Goal: Information Seeking & Learning: Learn about a topic

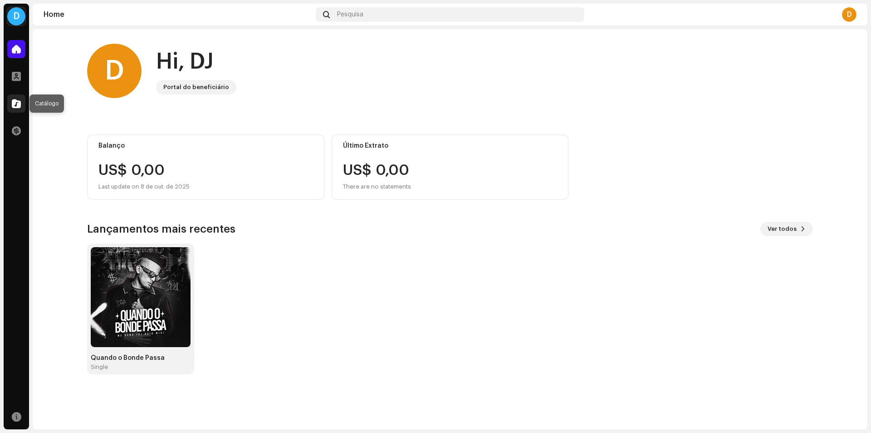
click at [13, 103] on span at bounding box center [16, 103] width 9 height 7
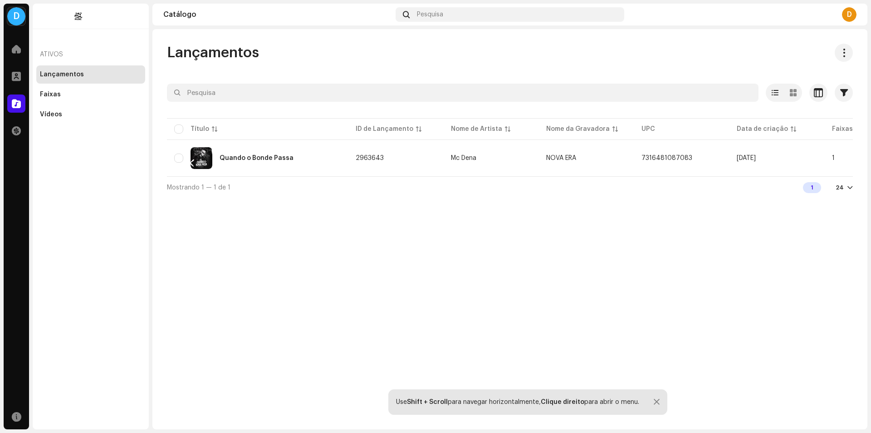
click at [852, 15] on div "D" at bounding box center [849, 14] width 15 height 15
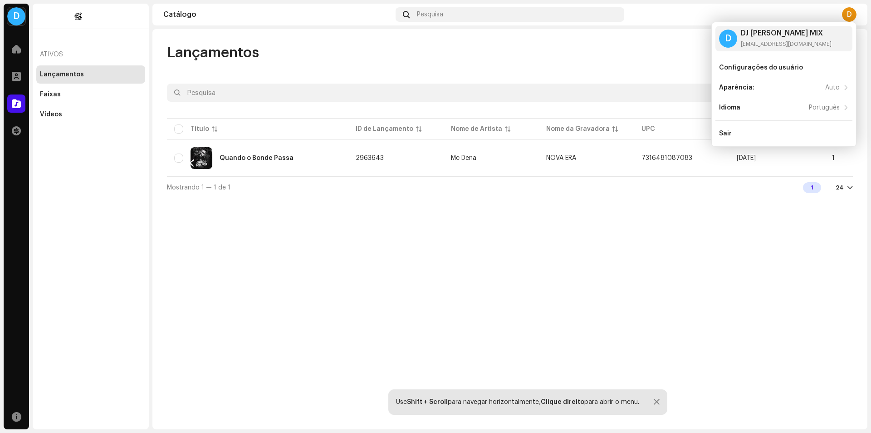
click at [853, 16] on div "D" at bounding box center [849, 14] width 15 height 15
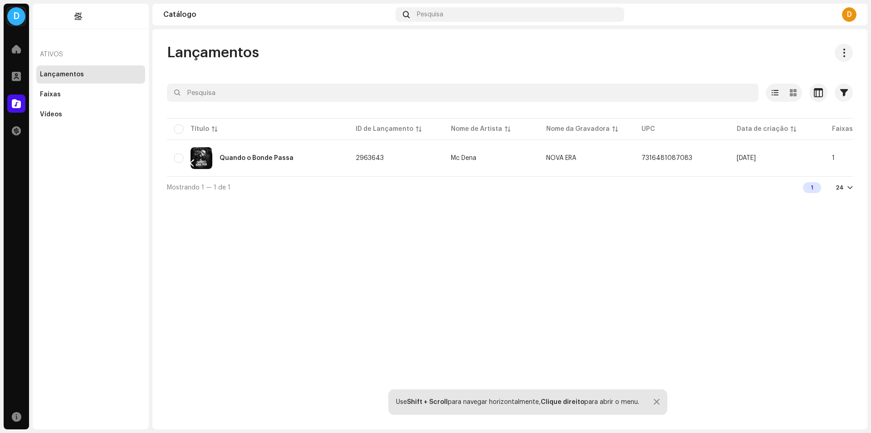
click at [853, 16] on div "D" at bounding box center [849, 14] width 15 height 15
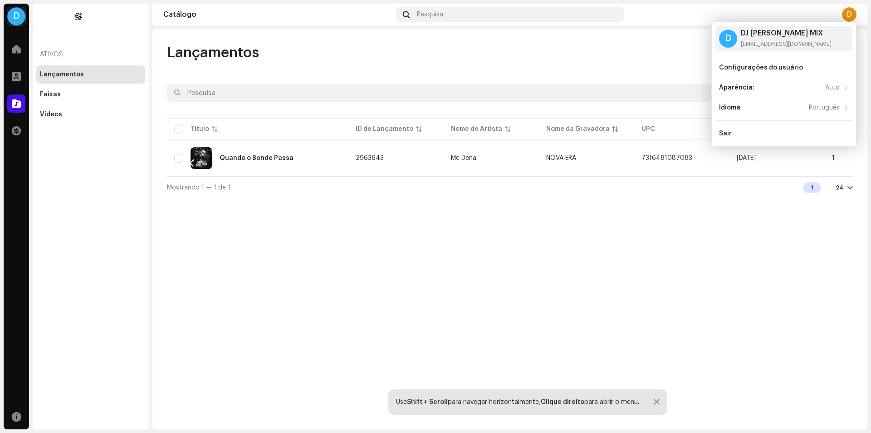
click at [472, 230] on div "Lançamentos Selecionado 0 Opções Filtros Data de lançamento Data inicial - Data…" at bounding box center [509, 229] width 715 height 400
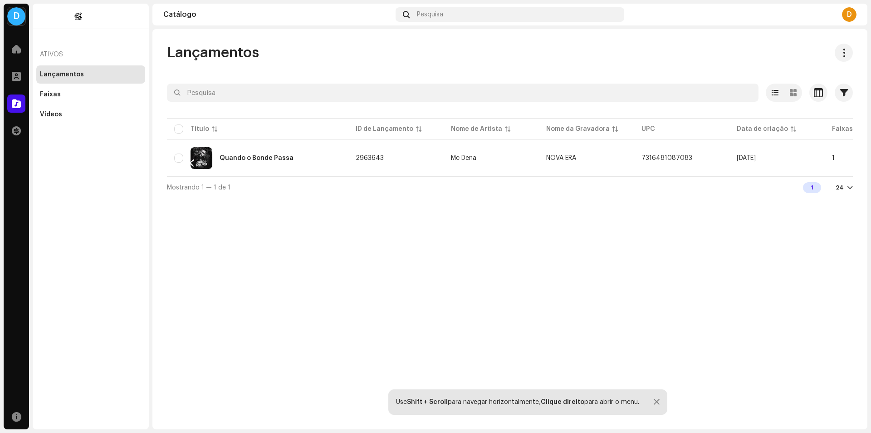
click at [855, 16] on div "D" at bounding box center [849, 14] width 15 height 15
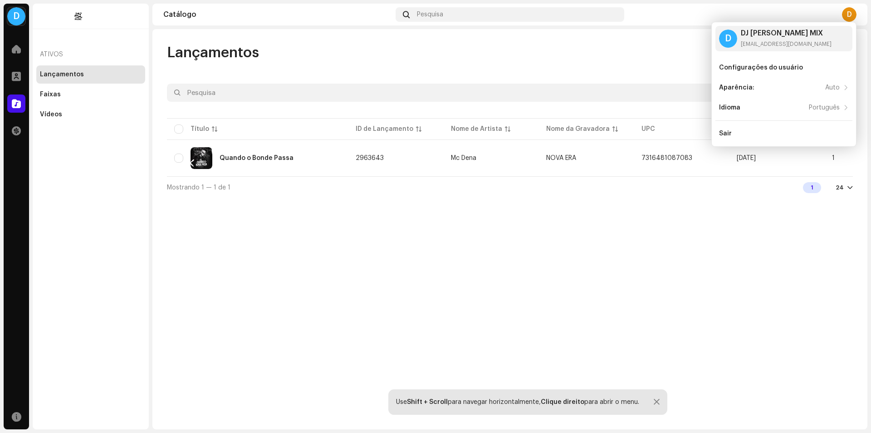
click at [69, 57] on div "Ativos" at bounding box center [90, 55] width 109 height 22
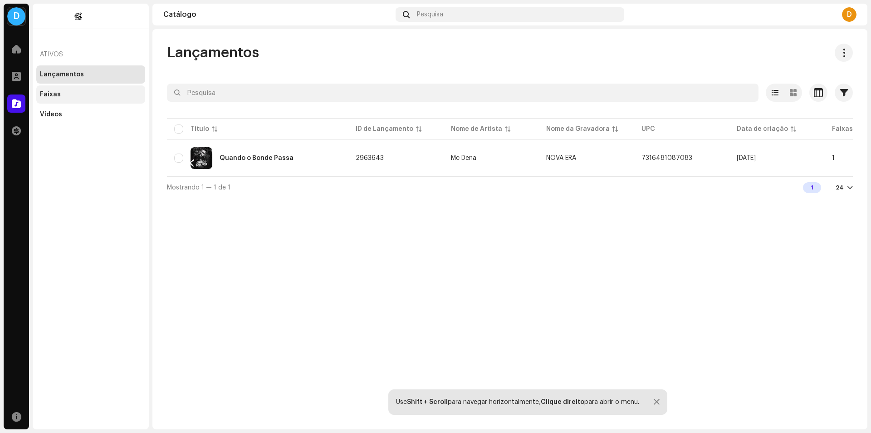
click at [57, 88] on div "Faixas" at bounding box center [90, 94] width 109 height 18
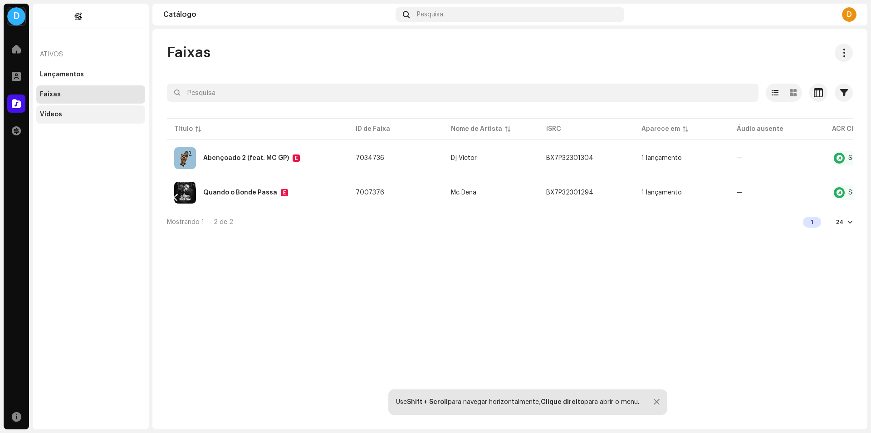
click at [60, 117] on div "Vídeos" at bounding box center [51, 114] width 22 height 7
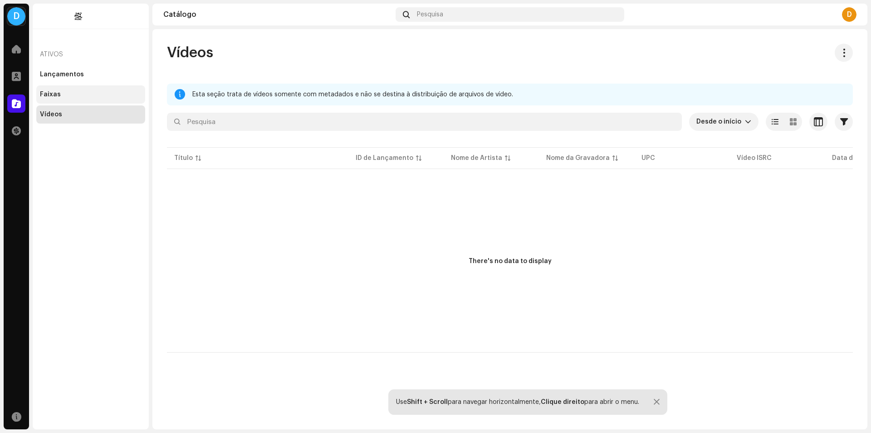
click at [72, 102] on div "Faixas" at bounding box center [90, 94] width 109 height 18
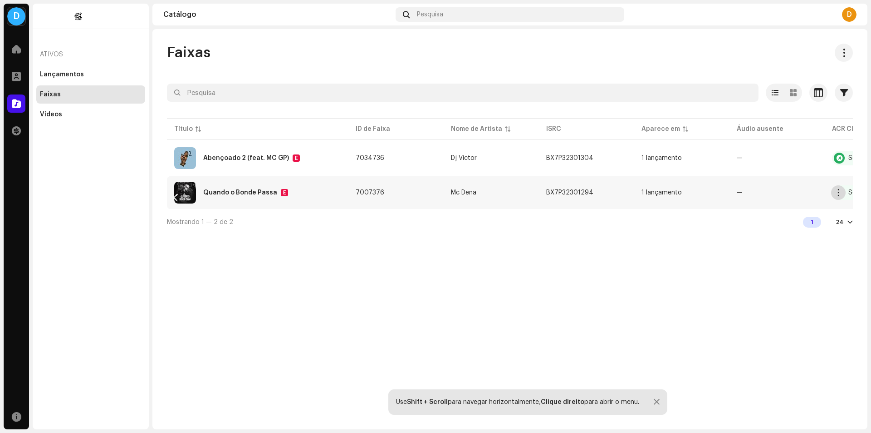
click at [836, 193] on span "button" at bounding box center [839, 192] width 7 height 7
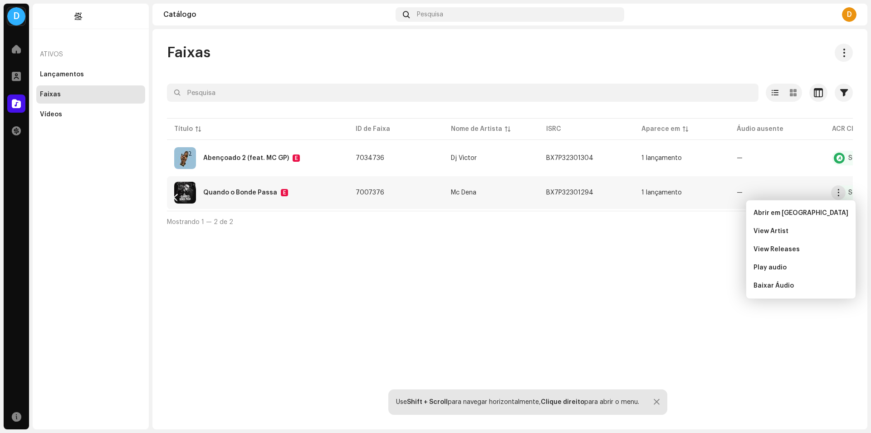
click at [654, 256] on div "Faixas Selecionado 0 Opções Filtros Status de distribuição Em progresso Não ini…" at bounding box center [509, 229] width 715 height 400
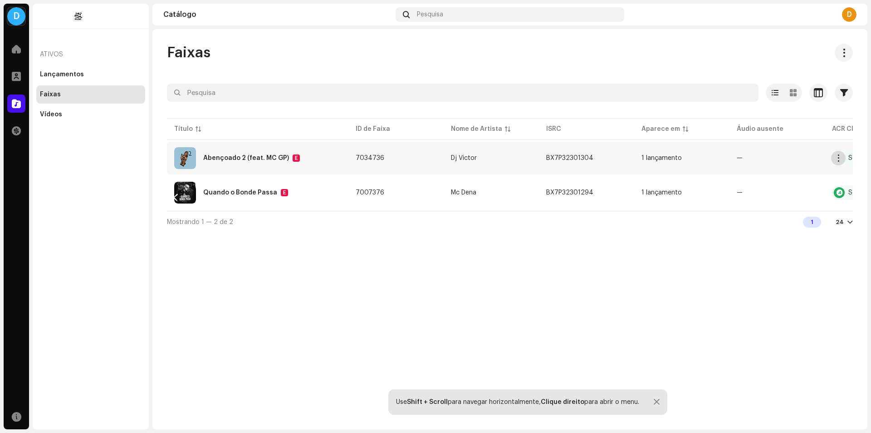
click at [840, 158] on span "button" at bounding box center [839, 157] width 7 height 7
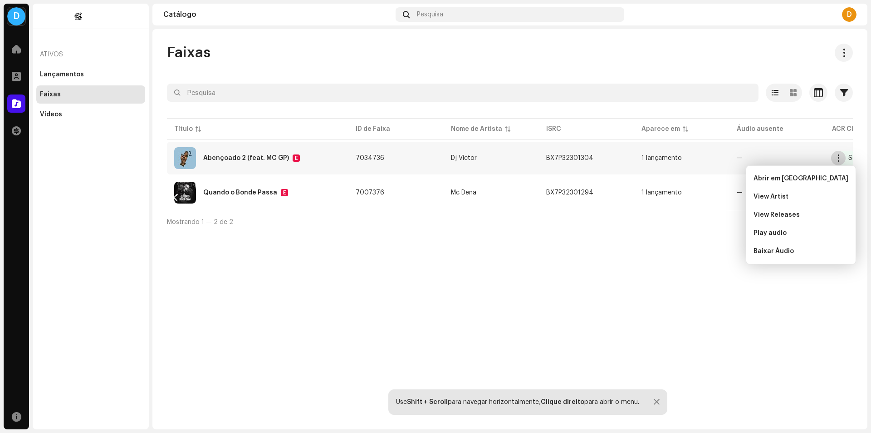
click at [840, 158] on span "button" at bounding box center [839, 157] width 7 height 7
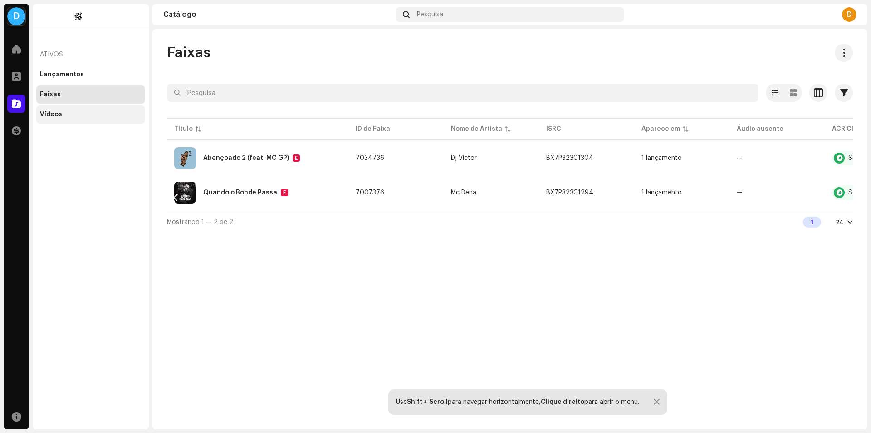
click at [79, 112] on div "Vídeos" at bounding box center [91, 114] width 102 height 7
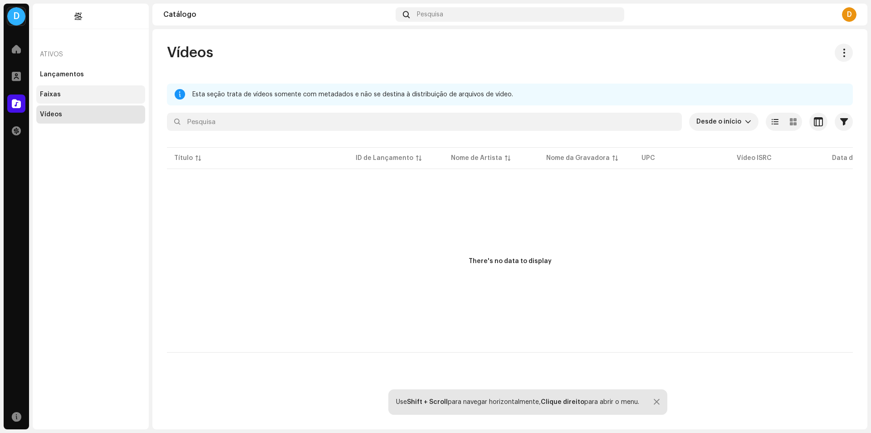
click at [79, 98] on div "Faixas" at bounding box center [90, 94] width 109 height 18
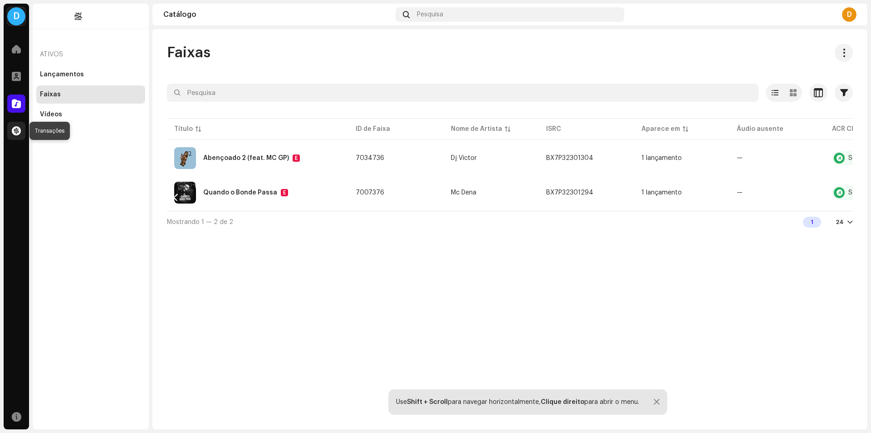
click at [15, 132] on span at bounding box center [16, 130] width 9 height 7
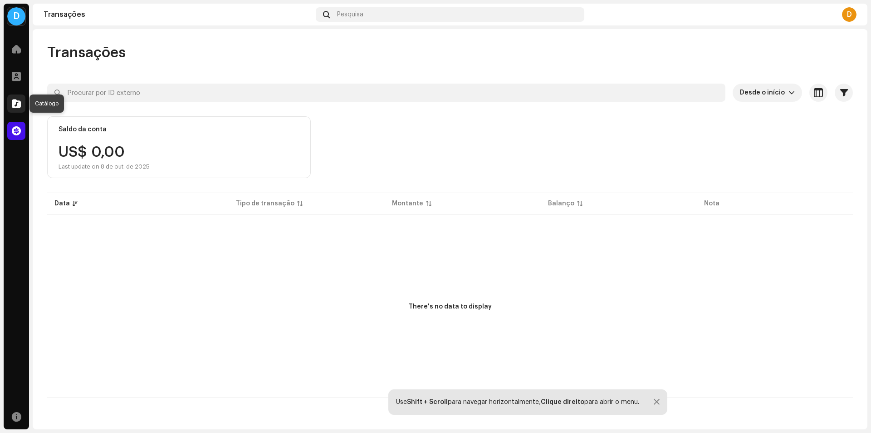
click at [16, 108] on div at bounding box center [16, 103] width 18 height 18
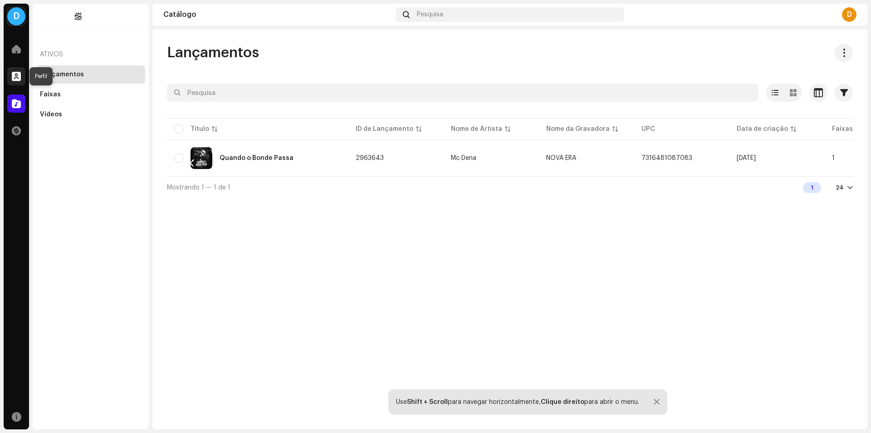
click at [17, 77] on span at bounding box center [16, 76] width 9 height 7
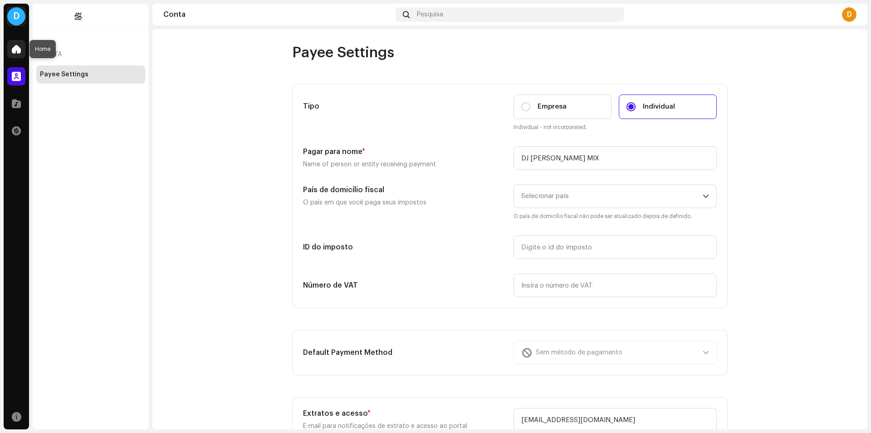
click at [12, 49] on span at bounding box center [16, 48] width 9 height 7
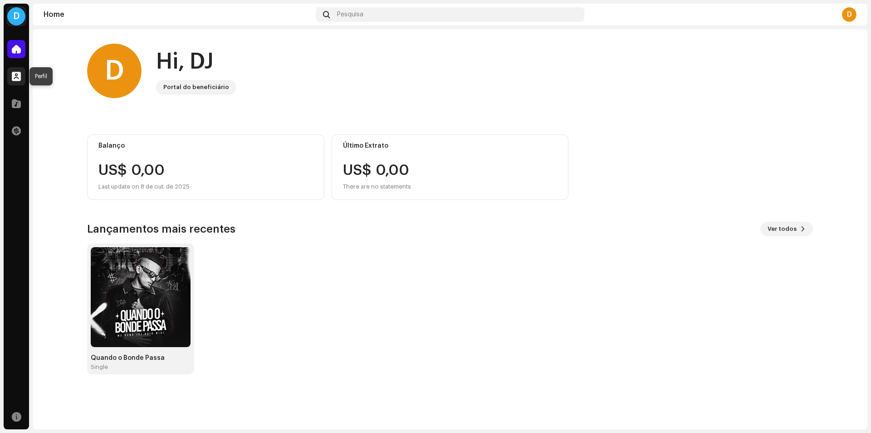
click at [11, 78] on div at bounding box center [16, 76] width 18 height 18
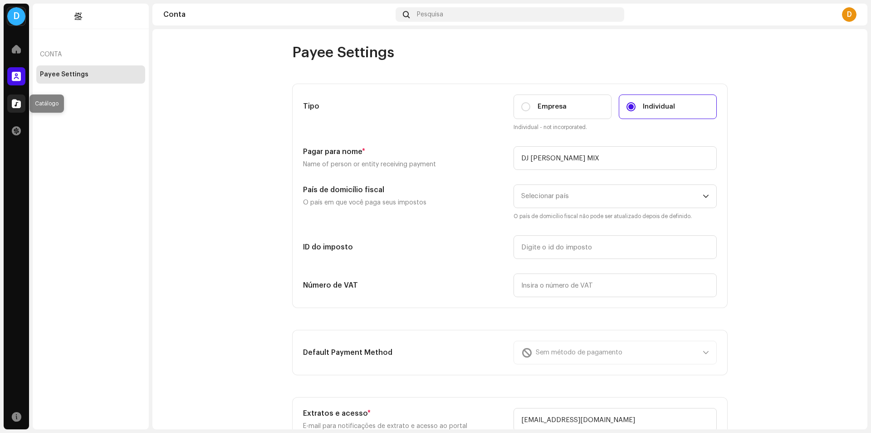
click at [23, 110] on div at bounding box center [16, 103] width 18 height 18
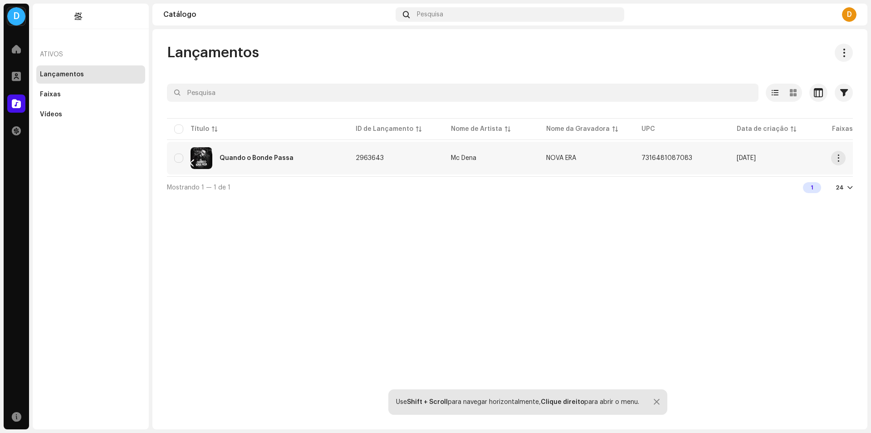
click at [502, 162] on td "Mc Dena" at bounding box center [491, 158] width 95 height 33
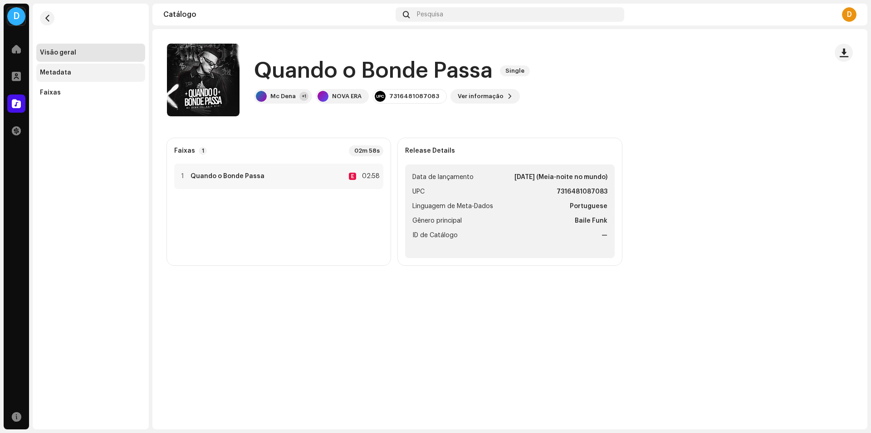
click at [47, 71] on div "Metadata" at bounding box center [55, 72] width 31 height 7
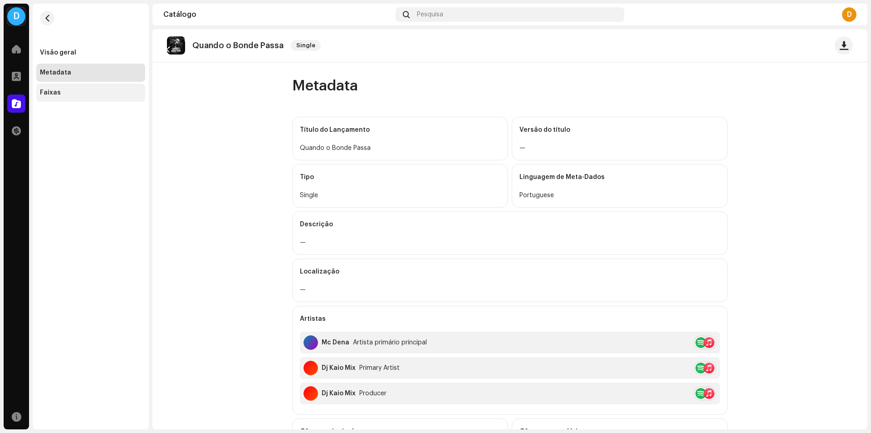
click at [51, 101] on div "Faixas" at bounding box center [90, 93] width 109 height 18
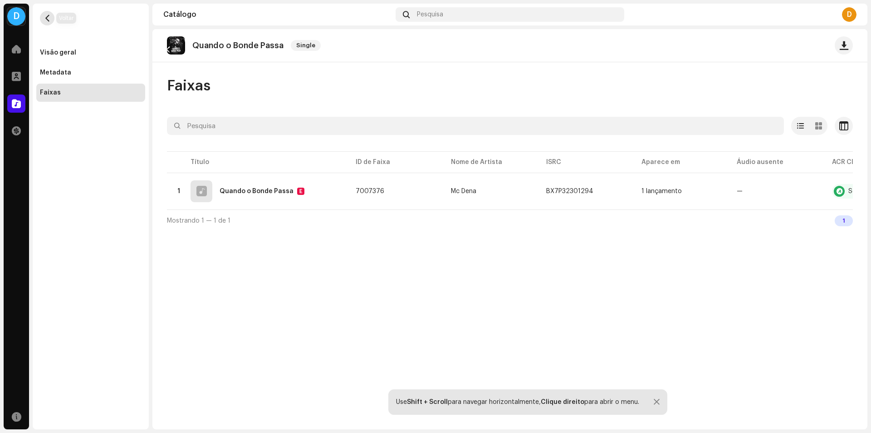
click at [45, 14] on button "button" at bounding box center [47, 18] width 15 height 15
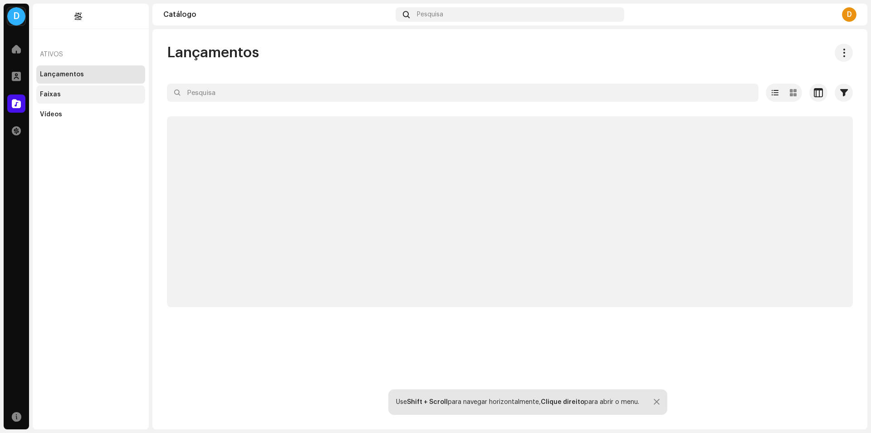
click at [50, 97] on div "Faixas" at bounding box center [50, 94] width 21 height 7
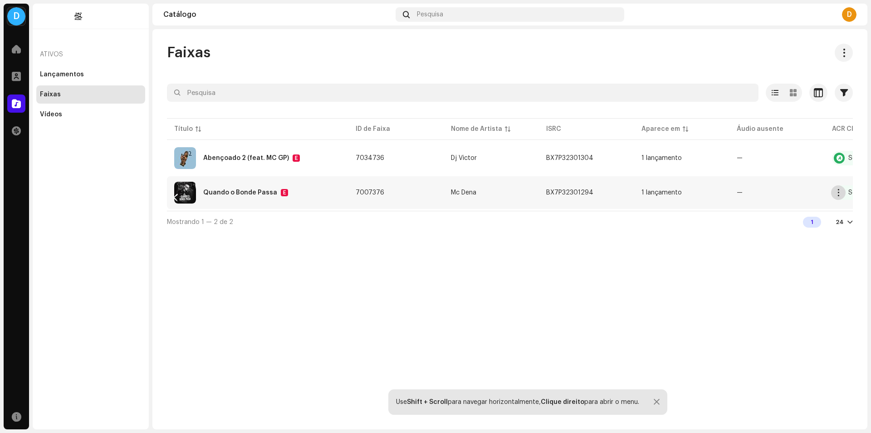
click at [836, 197] on button "button" at bounding box center [838, 192] width 15 height 15
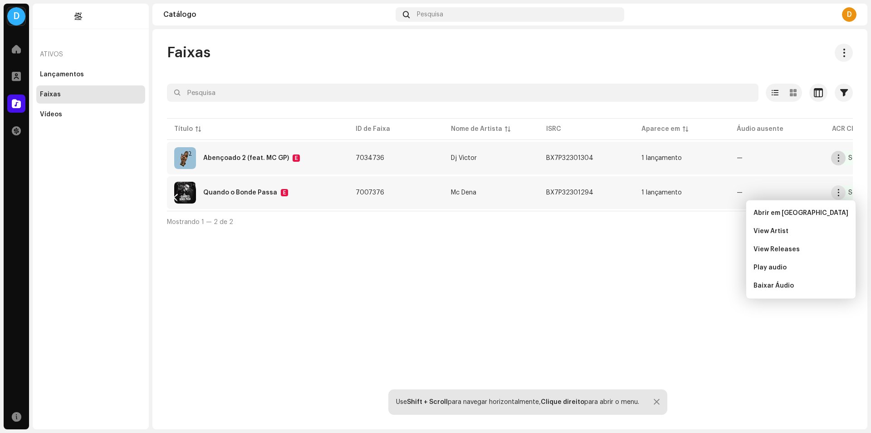
click at [843, 158] on button "button" at bounding box center [838, 158] width 15 height 15
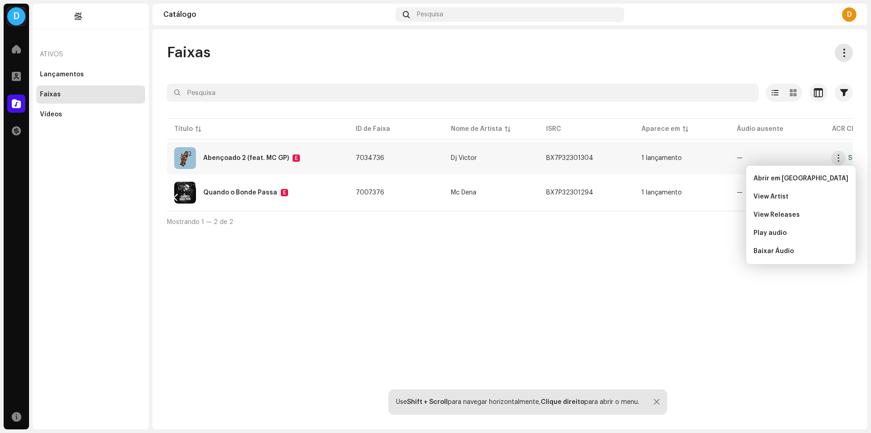
click at [844, 59] on button at bounding box center [844, 53] width 18 height 18
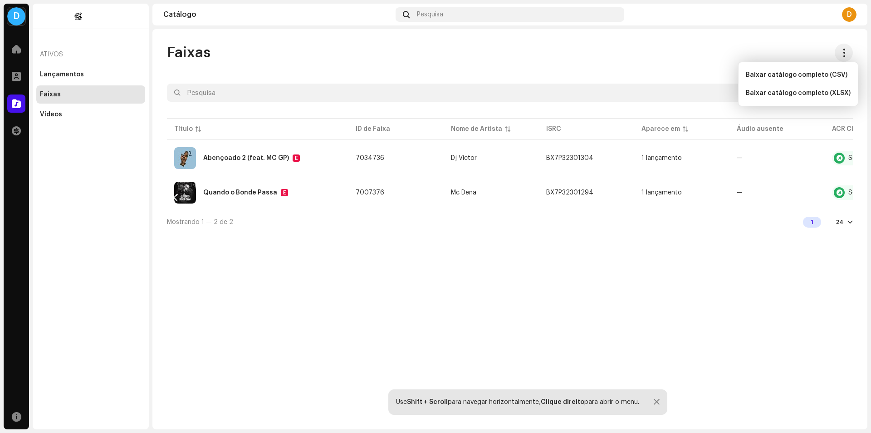
click at [806, 42] on div "Faixas Selecionado 0 Opções Filtros Status de distribuição Em progresso Não ini…" at bounding box center [509, 229] width 715 height 400
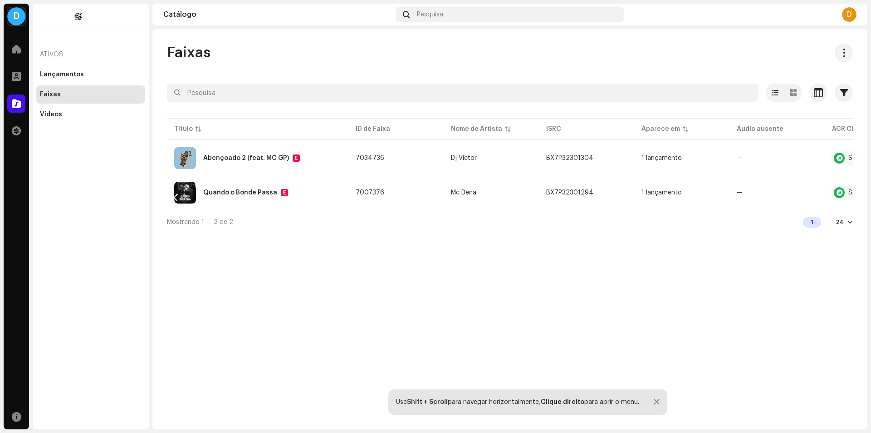
click at [20, 20] on div "D" at bounding box center [16, 16] width 18 height 18
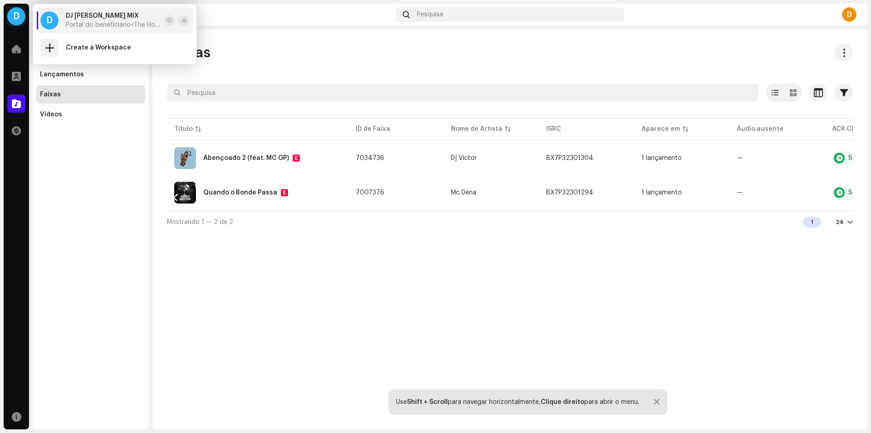
click at [78, 145] on div "Ativos Lançamentos Faixas Vídeos" at bounding box center [91, 216] width 116 height 425
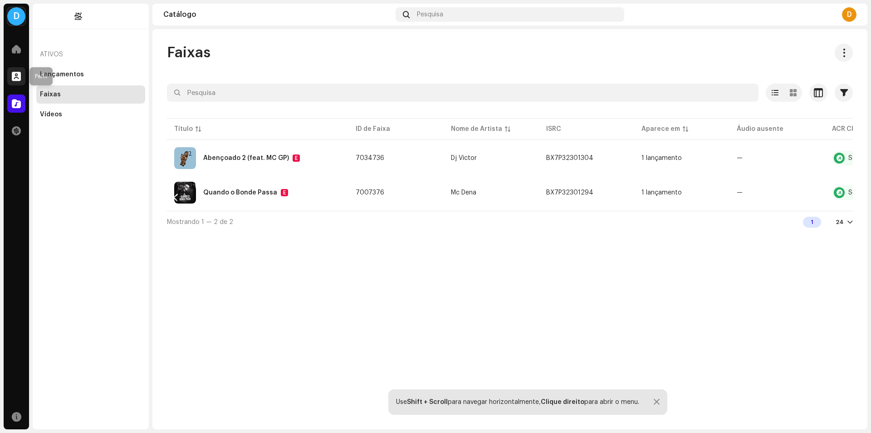
click at [19, 74] on span at bounding box center [16, 76] width 9 height 7
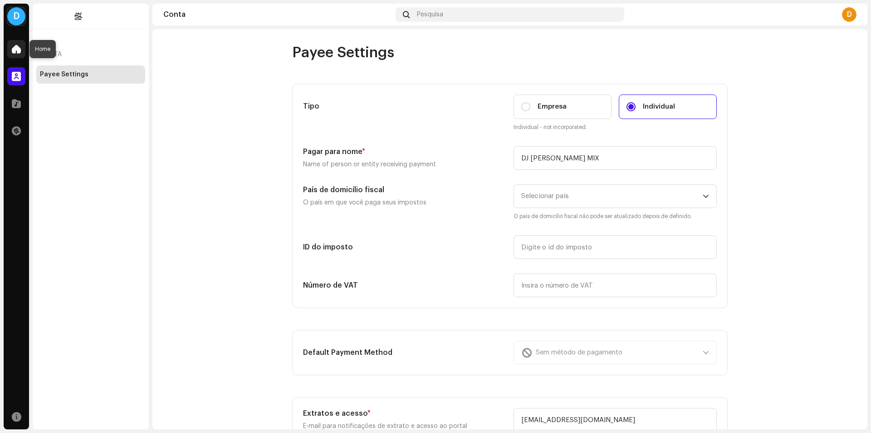
click at [17, 50] on span at bounding box center [16, 48] width 9 height 7
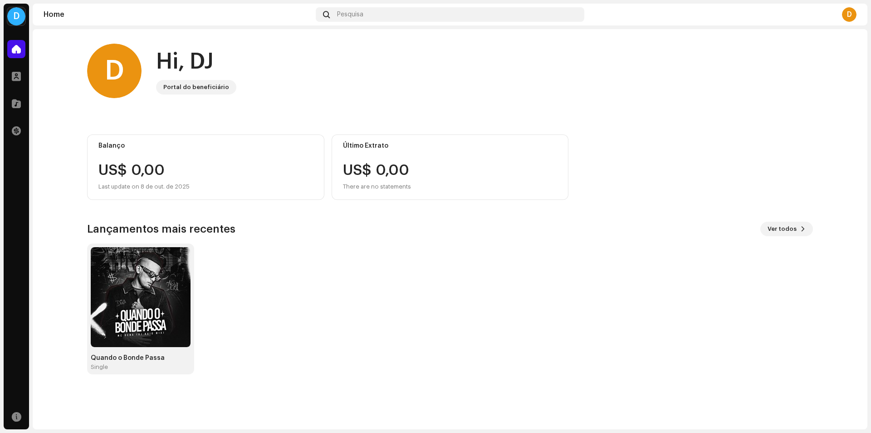
click at [9, 61] on div "Home" at bounding box center [16, 48] width 25 height 25
click at [19, 79] on span at bounding box center [16, 76] width 9 height 7
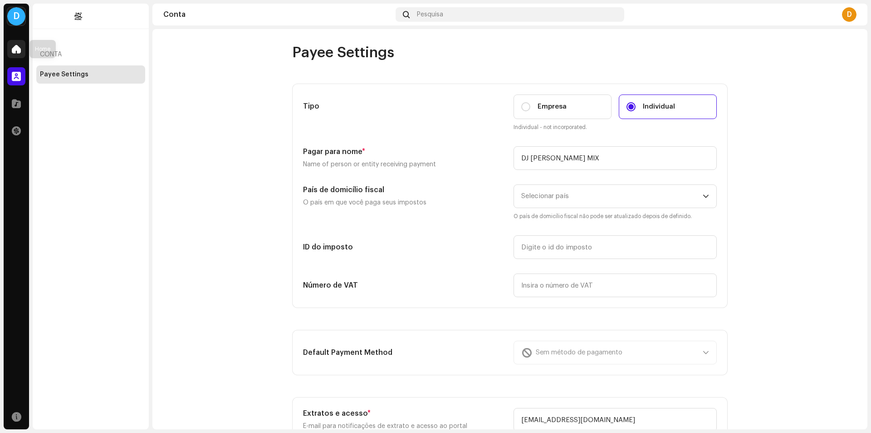
click at [21, 55] on div at bounding box center [16, 49] width 18 height 18
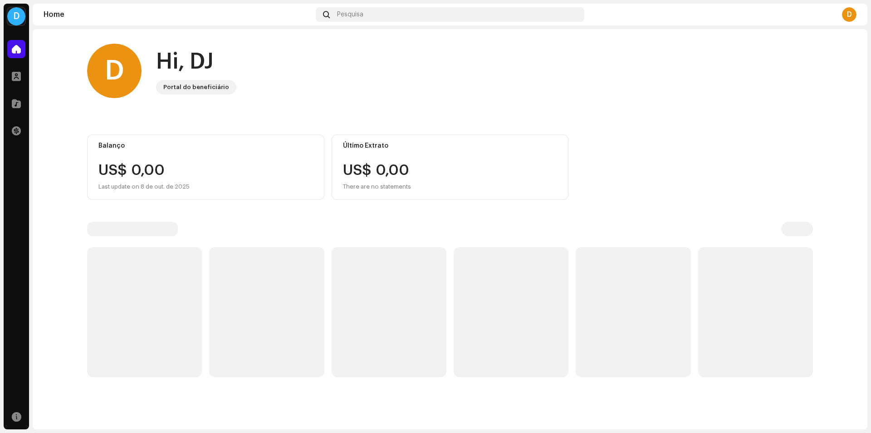
click at [21, 54] on div at bounding box center [16, 49] width 18 height 18
click at [16, 103] on span at bounding box center [16, 103] width 9 height 7
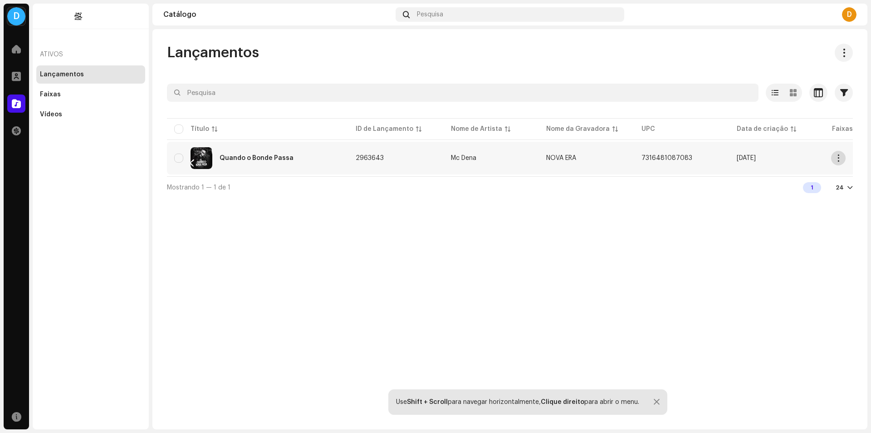
click at [840, 157] on span "button" at bounding box center [839, 157] width 7 height 7
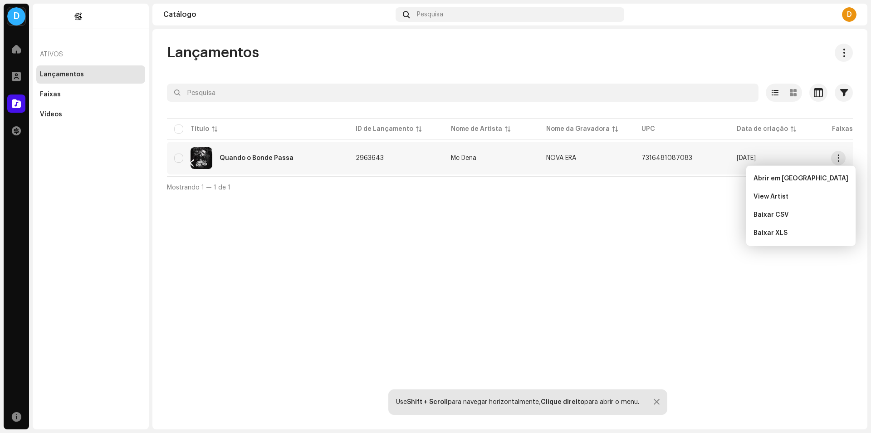
click at [604, 212] on div "Lançamentos Selecionado 0 Opções Filtros Data de lançamento Data inicial - Data…" at bounding box center [509, 229] width 715 height 400
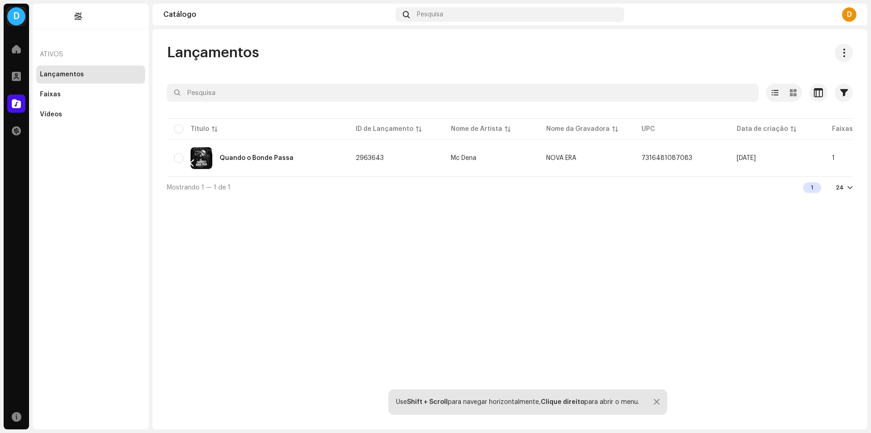
click at [809, 191] on div "1" at bounding box center [812, 187] width 18 height 11
click at [840, 155] on span "button" at bounding box center [839, 157] width 7 height 7
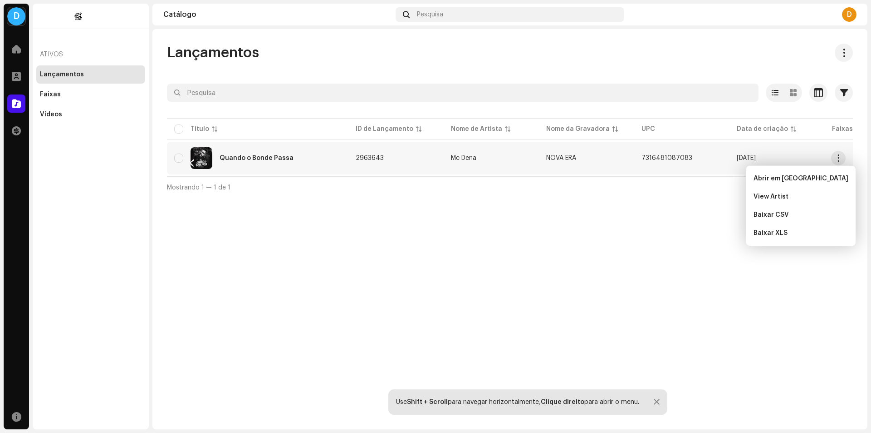
click at [621, 285] on div "Lançamentos Selecionado 0 Opções Filtros Data de lançamento Data inicial - Data…" at bounding box center [509, 229] width 715 height 400
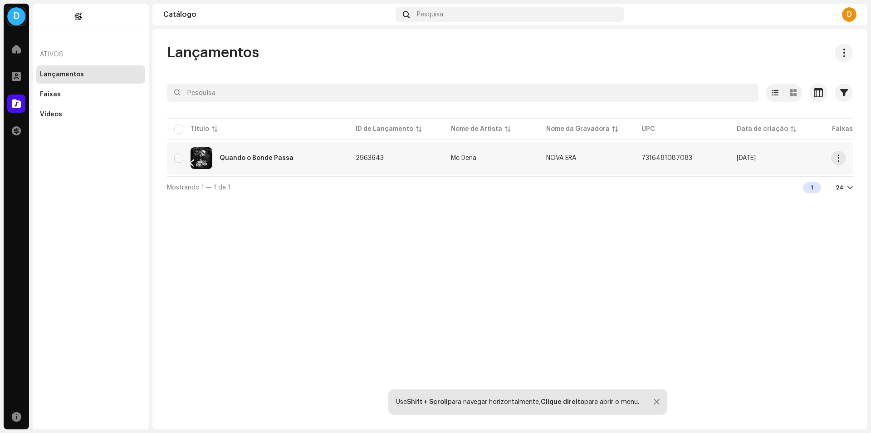
click at [177, 162] on div "Quando o Bonde Passa" at bounding box center [257, 158] width 167 height 22
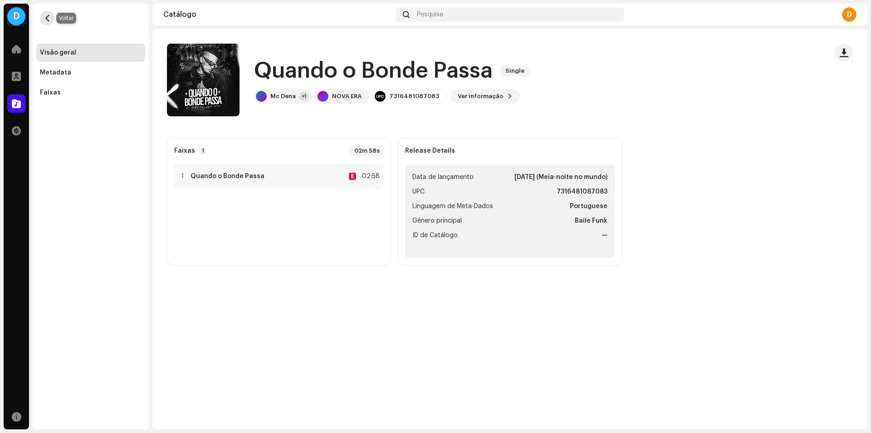
click at [43, 23] on button "button" at bounding box center [47, 18] width 15 height 15
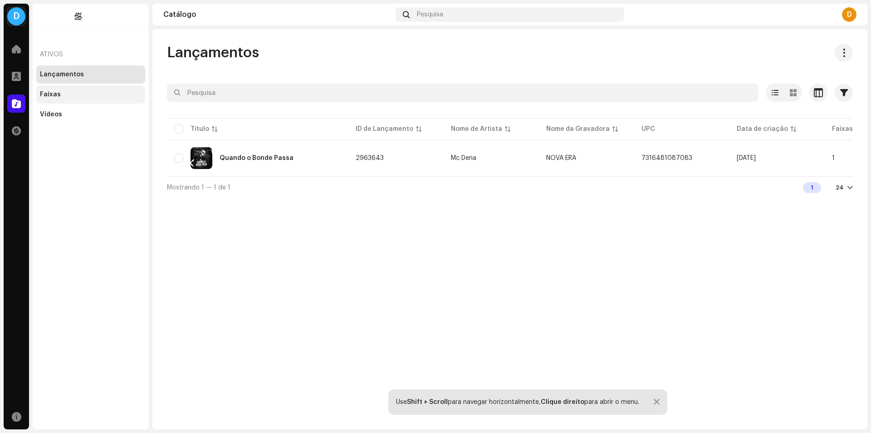
click at [58, 98] on div "Faixas" at bounding box center [90, 94] width 109 height 18
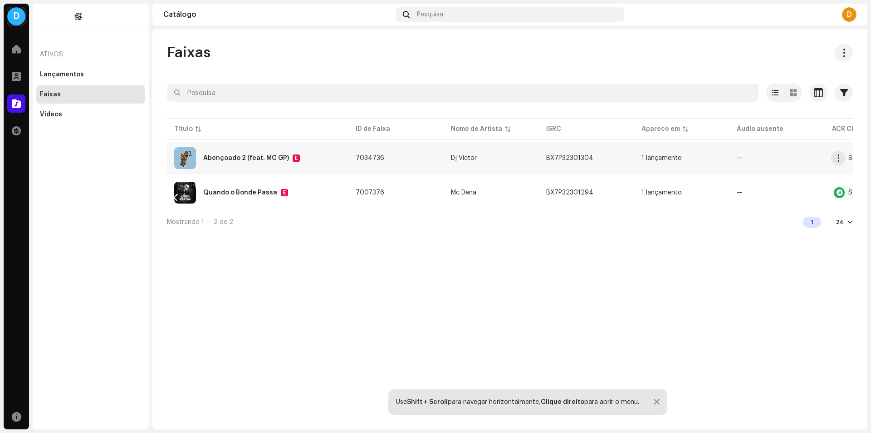
click at [210, 159] on div "Abençoado 2 (feat. MC GP)" at bounding box center [246, 158] width 86 height 6
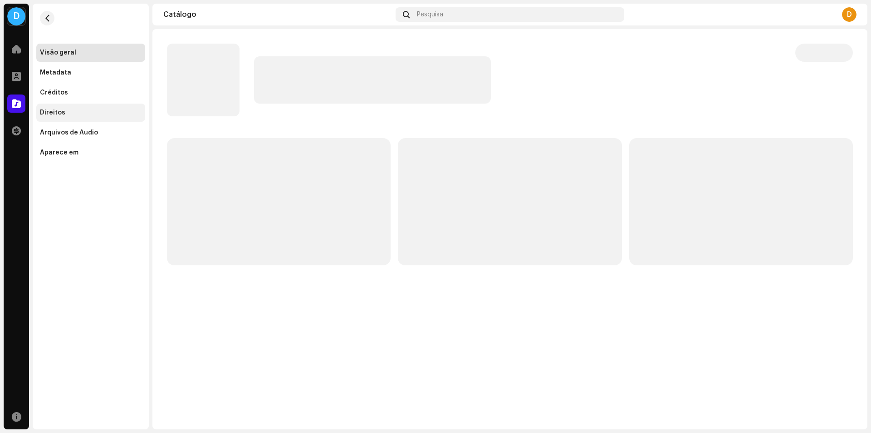
click at [63, 112] on div "Direitos" at bounding box center [52, 112] width 25 height 7
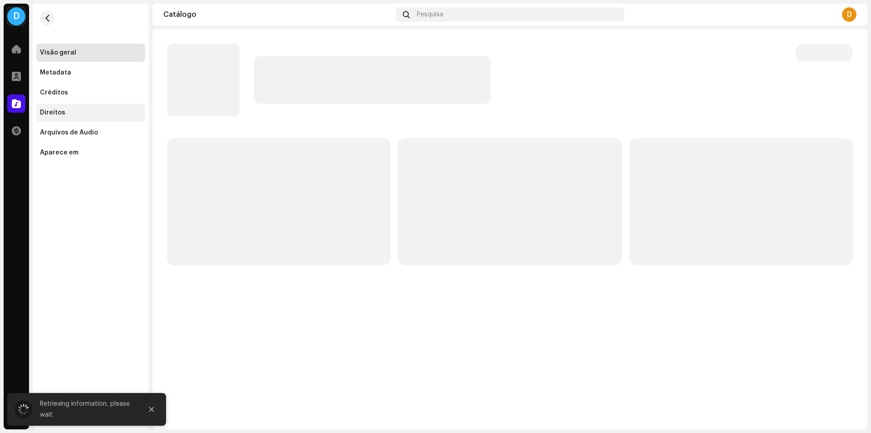
click at [63, 112] on div "Direitos" at bounding box center [52, 112] width 25 height 7
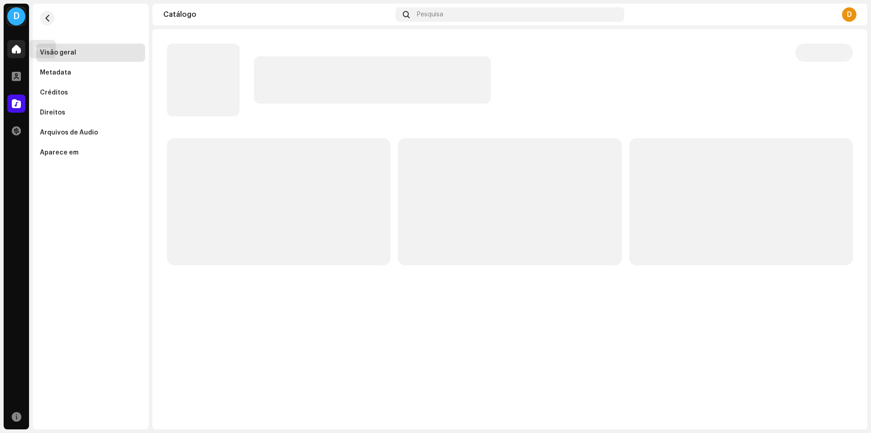
click at [17, 44] on div at bounding box center [16, 49] width 18 height 18
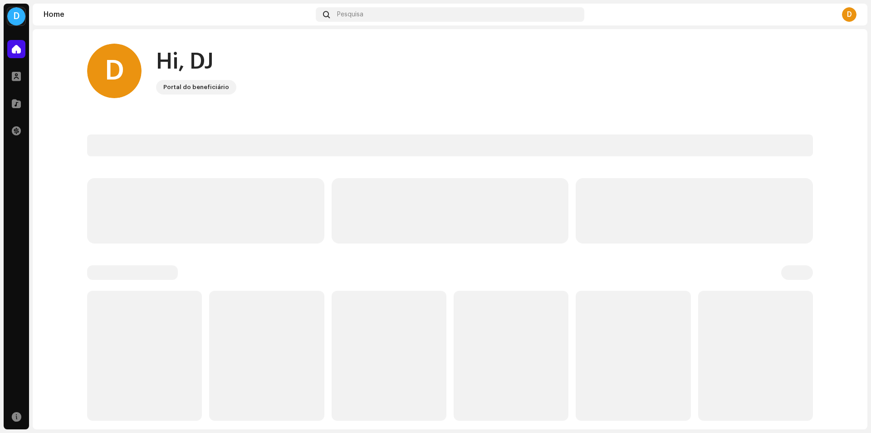
click at [17, 44] on div at bounding box center [16, 49] width 18 height 18
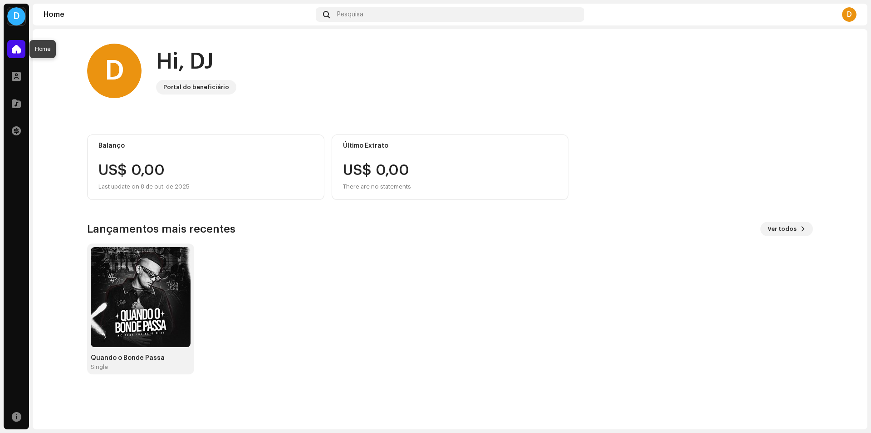
click at [18, 48] on span at bounding box center [16, 48] width 9 height 7
click at [17, 48] on span at bounding box center [16, 48] width 9 height 7
click at [19, 69] on div at bounding box center [16, 76] width 18 height 18
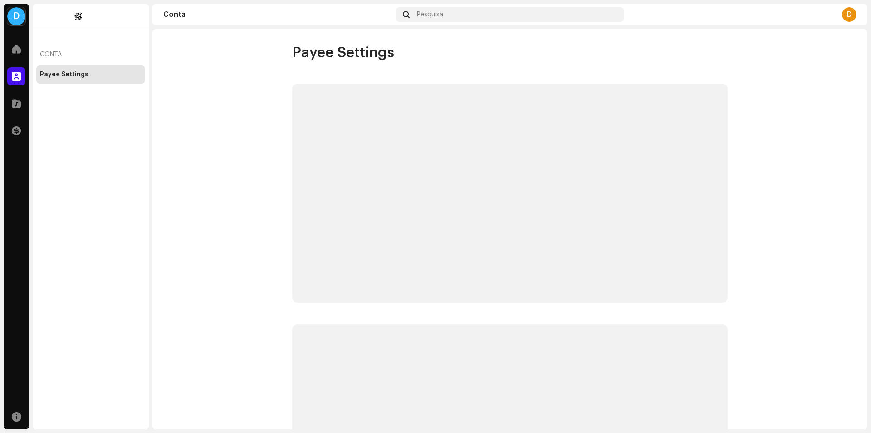
click at [19, 73] on span at bounding box center [16, 76] width 9 height 7
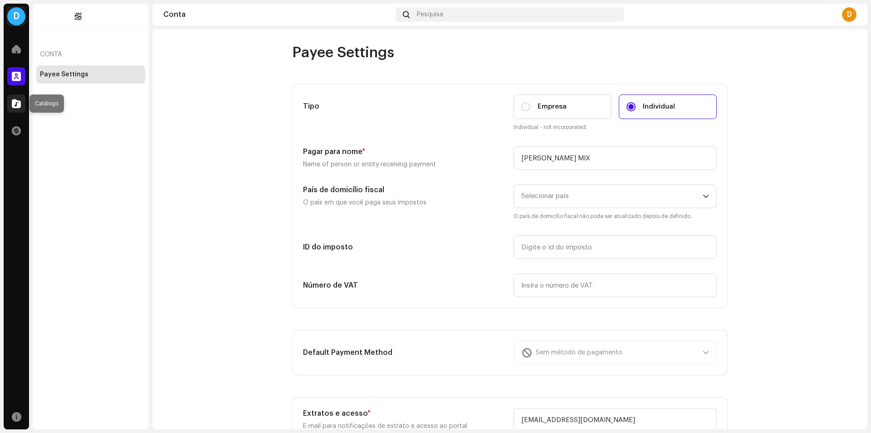
click at [9, 103] on div at bounding box center [16, 103] width 18 height 18
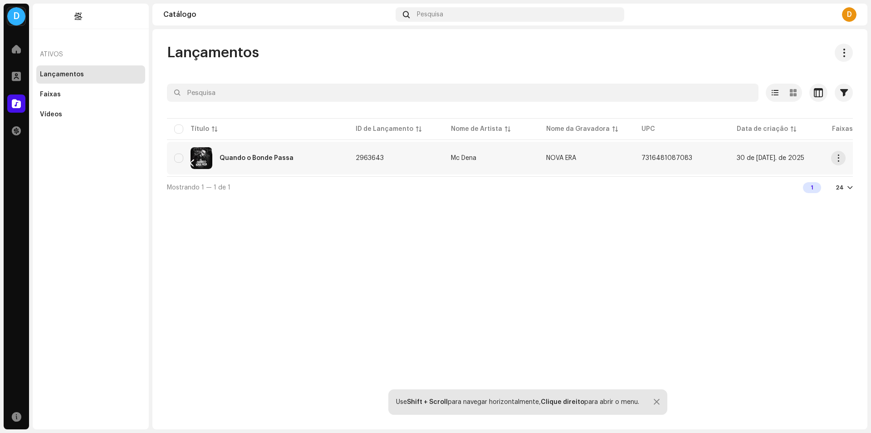
click at [248, 163] on div "Quando o Bonde Passa" at bounding box center [257, 158] width 167 height 22
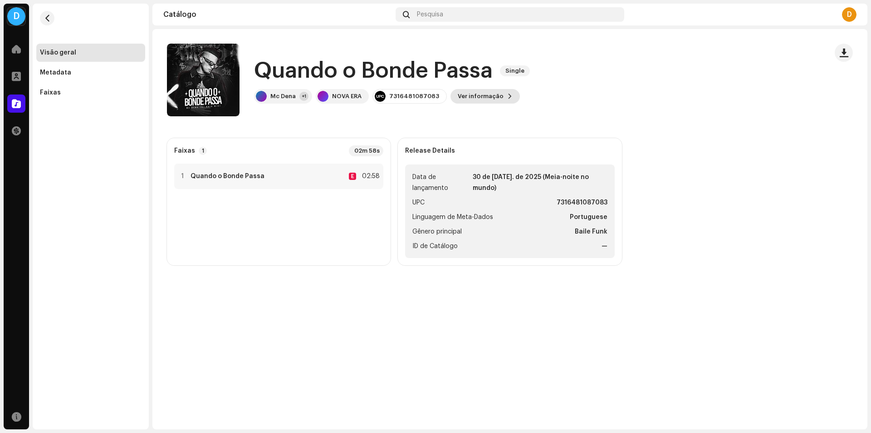
click at [489, 101] on span "Ver informação" at bounding box center [481, 96] width 46 height 18
click at [607, 134] on div "Quando o Bonde Passa 2963643 Metadata Distribuição Linguagem de Meta-Dados Port…" at bounding box center [435, 216] width 871 height 433
click at [470, 94] on span "Ver informação" at bounding box center [481, 96] width 46 height 18
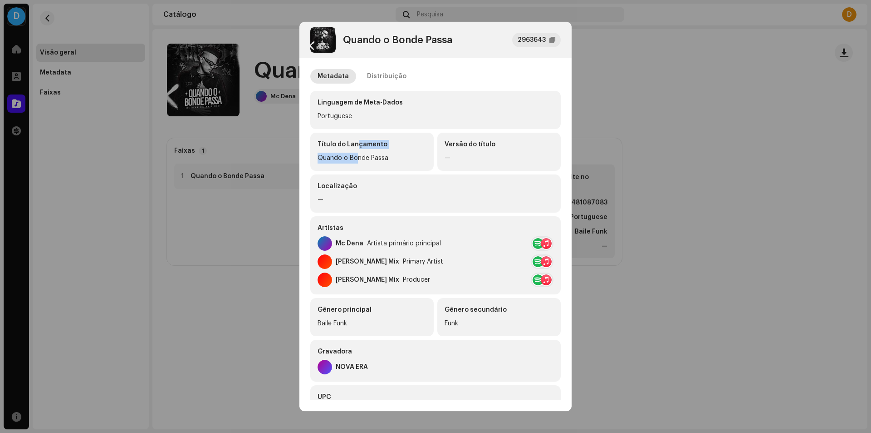
click at [356, 151] on div "Título do Lançamento Quando o Bonde Passa" at bounding box center [371, 152] width 123 height 38
click at [448, 150] on div "Versão do título —" at bounding box center [499, 152] width 123 height 38
click at [369, 225] on div "Artistas" at bounding box center [436, 227] width 236 height 9
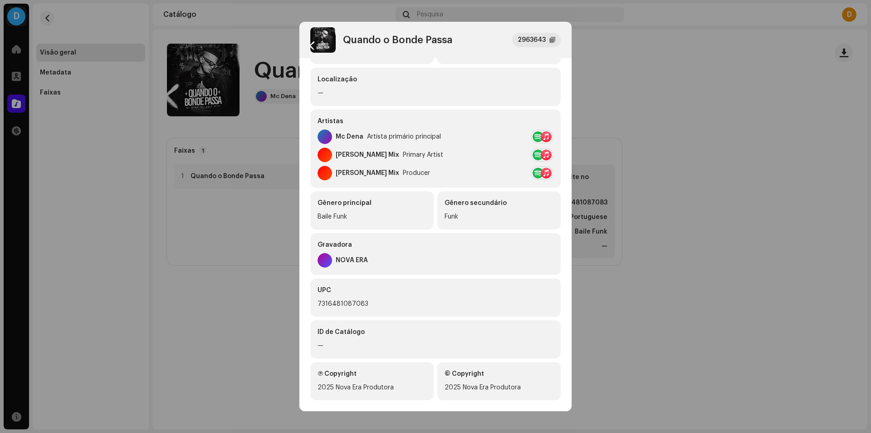
scroll to position [117, 0]
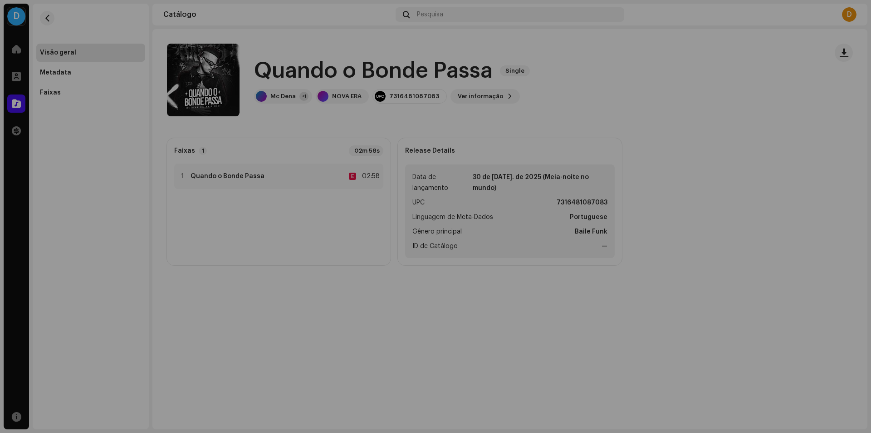
click at [638, 133] on div "Quando o Bonde Passa 2963643 Metadata Distribuição Linguagem de Meta-Dados Port…" at bounding box center [435, 216] width 871 height 433
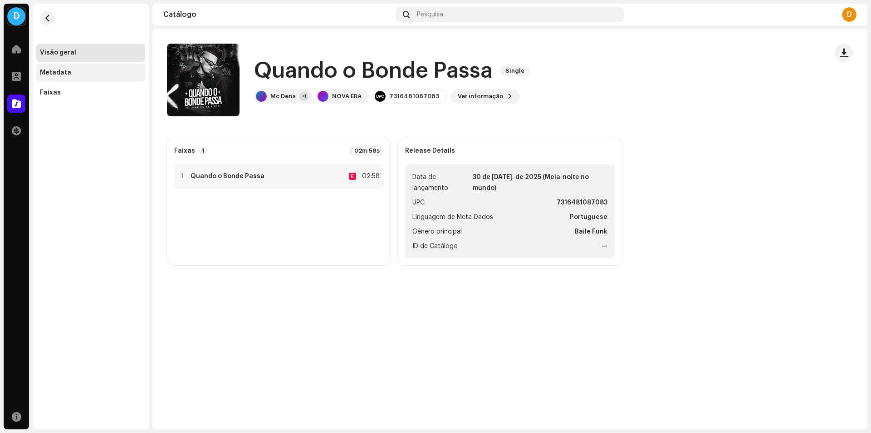
click at [54, 74] on div "Metadata" at bounding box center [55, 72] width 31 height 7
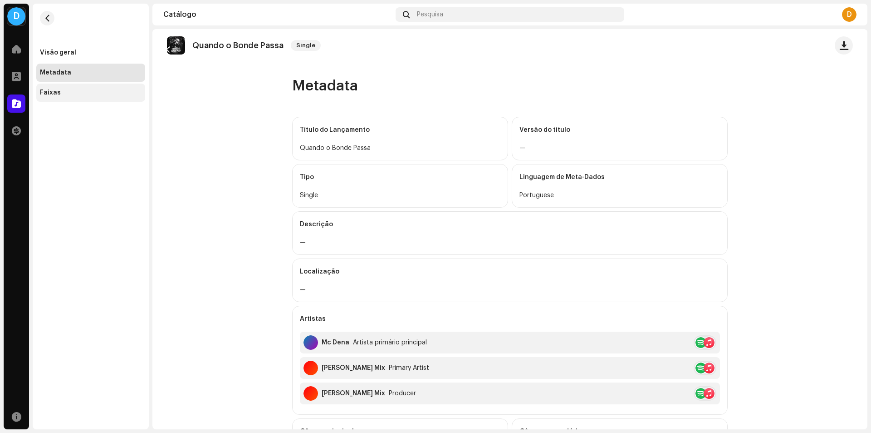
click at [52, 92] on div "Faixas" at bounding box center [50, 92] width 21 height 7
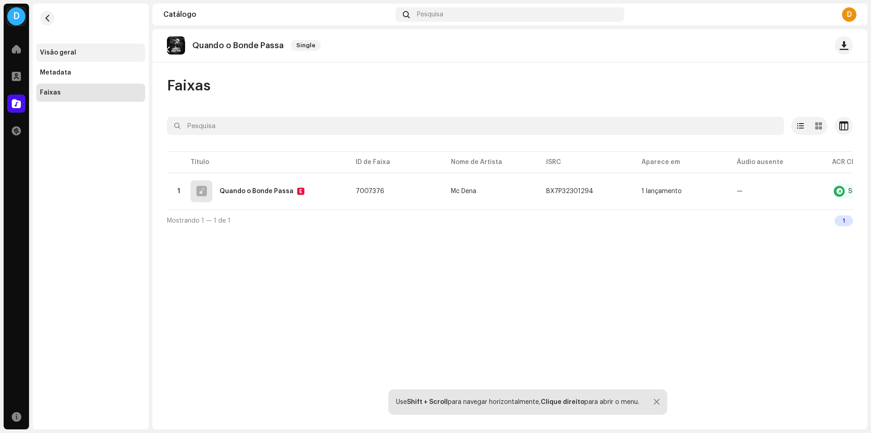
click at [55, 53] on div "Visão geral" at bounding box center [58, 52] width 36 height 7
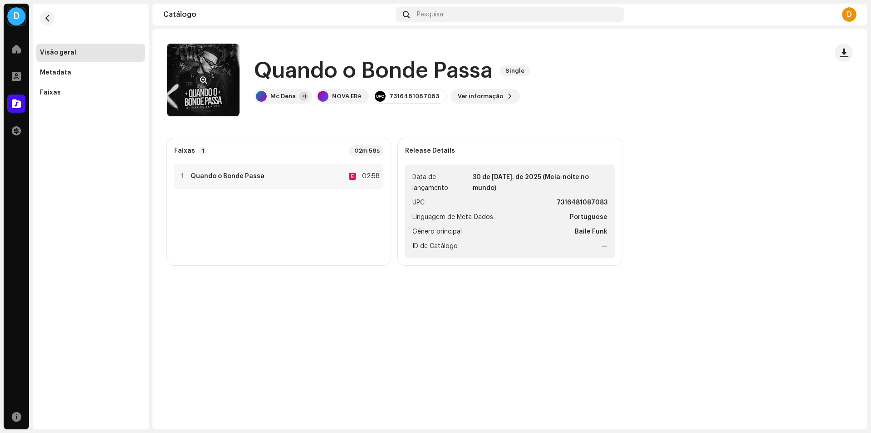
click at [215, 86] on re-a-cover at bounding box center [203, 80] width 73 height 73
click at [241, 167] on div "1 Quando o Bonde Passa E 02:58" at bounding box center [278, 175] width 209 height 25
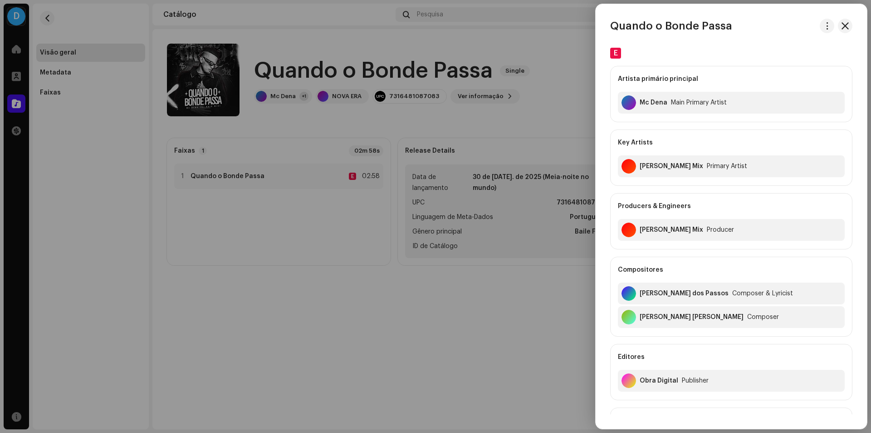
click at [445, 43] on div at bounding box center [435, 216] width 871 height 433
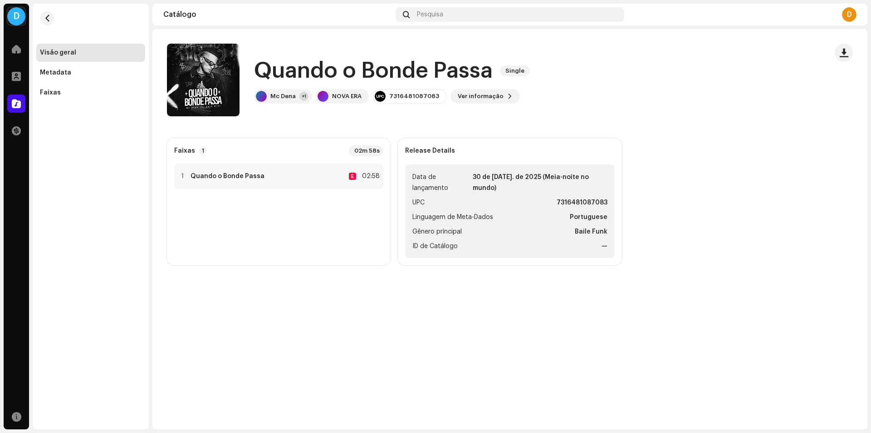
click at [43, 52] on div "Visão geral" at bounding box center [58, 52] width 36 height 7
click at [47, 18] on span "button" at bounding box center [47, 18] width 7 height 7
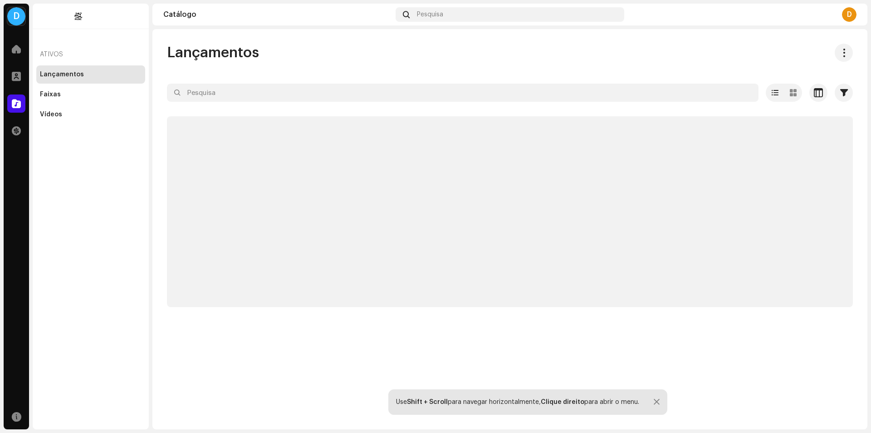
click at [53, 53] on div "Ativos" at bounding box center [90, 55] width 109 height 22
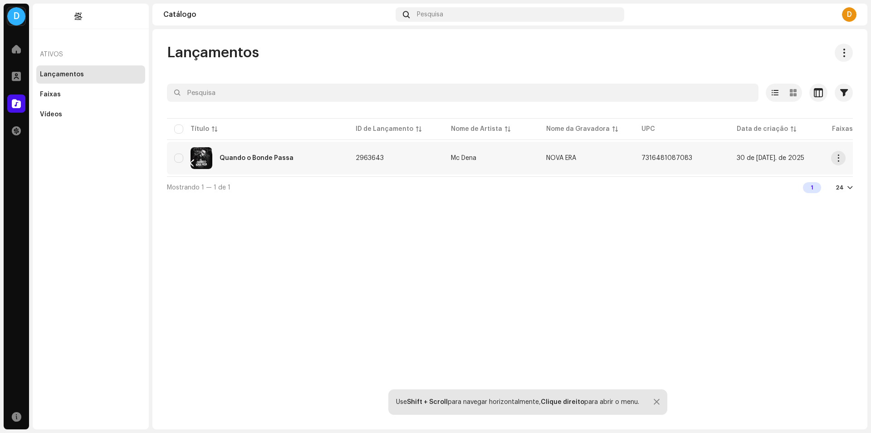
click at [219, 161] on div "Quando o Bonde Passa" at bounding box center [257, 158] width 167 height 22
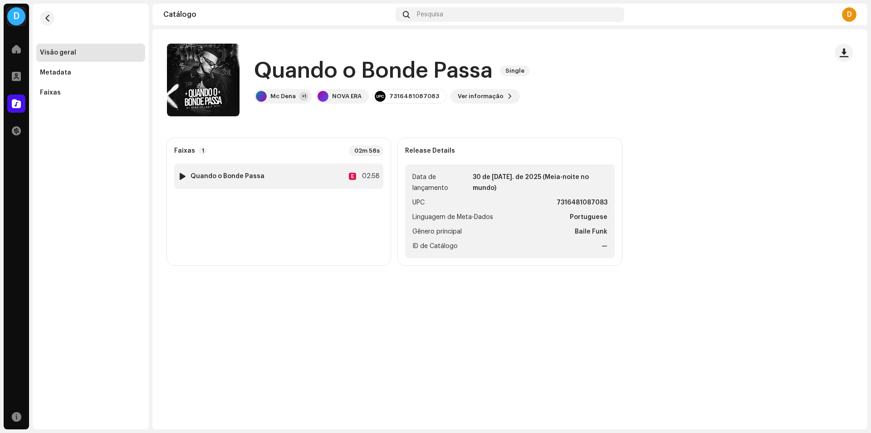
click at [216, 177] on strong "Quando o Bonde Passa" at bounding box center [228, 175] width 74 height 7
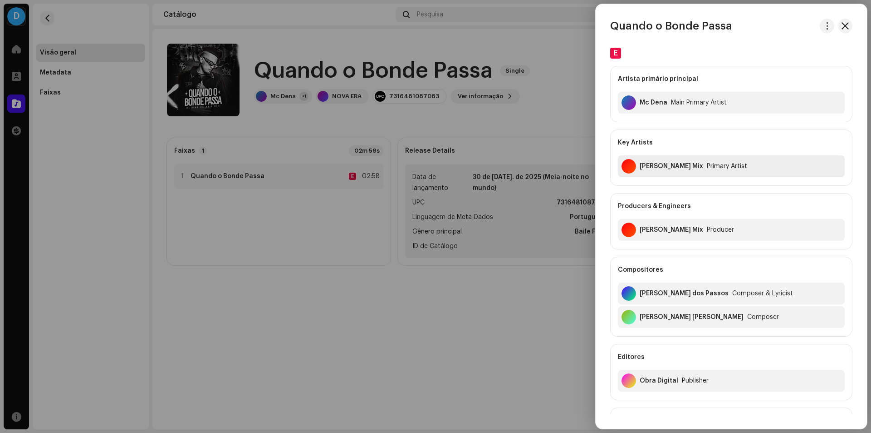
click at [769, 163] on div "Dj Kaio Mix Primary Artist" at bounding box center [731, 166] width 227 height 22
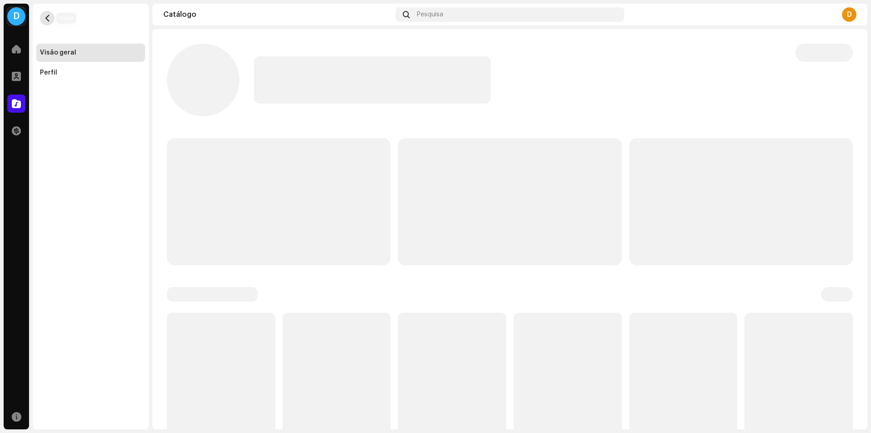
click at [46, 17] on span "button" at bounding box center [47, 18] width 7 height 7
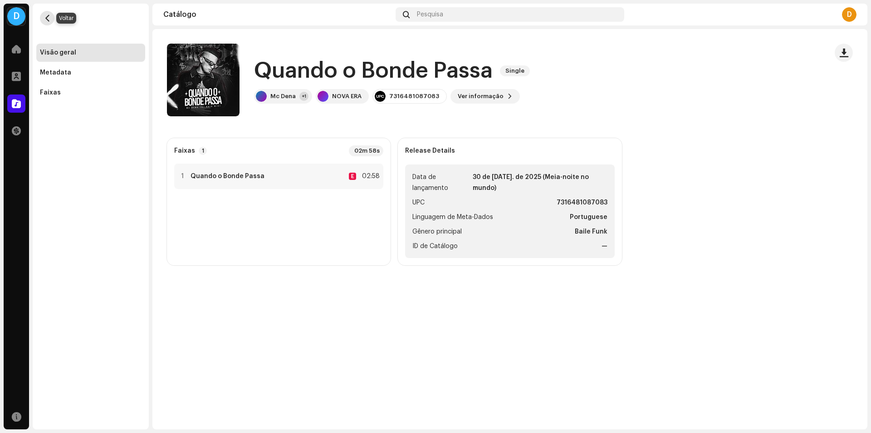
click at [48, 16] on span "button" at bounding box center [47, 18] width 7 height 7
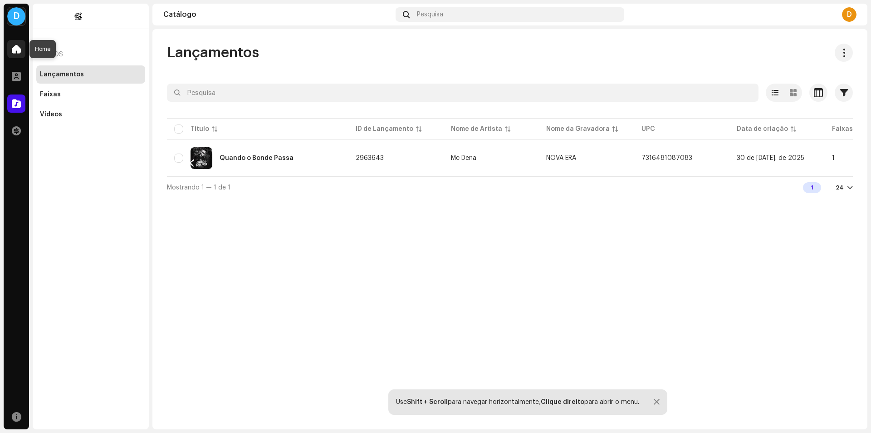
click at [8, 49] on div at bounding box center [16, 49] width 18 height 18
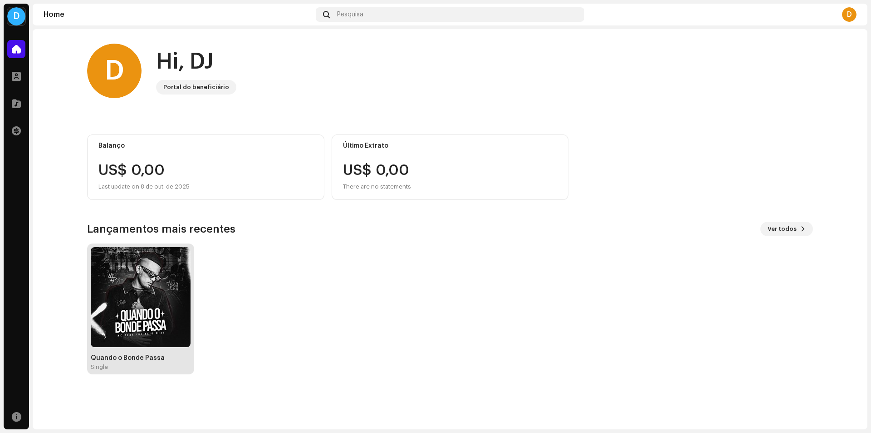
click at [128, 301] on img at bounding box center [141, 297] width 100 height 100
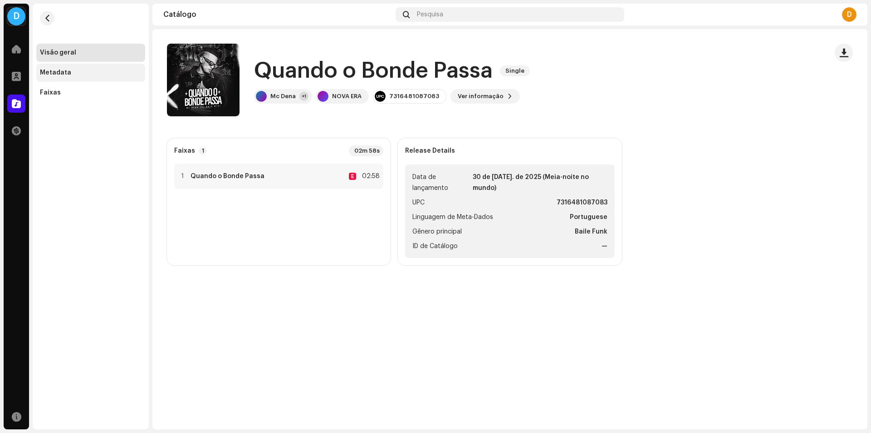
click at [44, 75] on div "Metadata" at bounding box center [55, 72] width 31 height 7
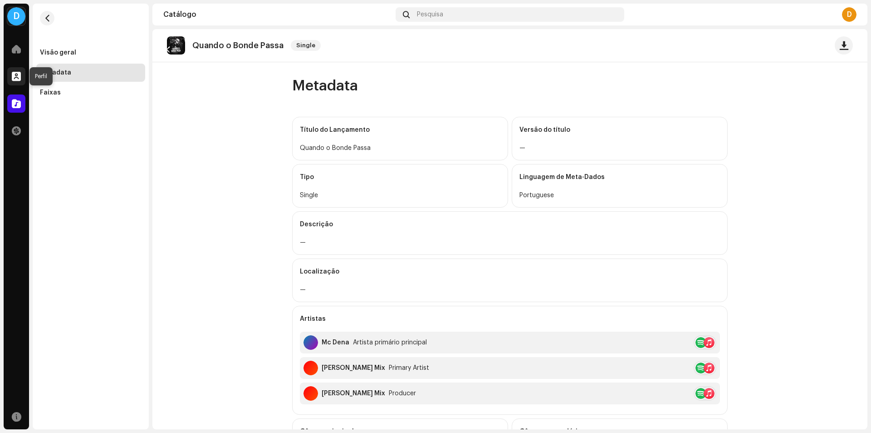
click at [13, 81] on div at bounding box center [16, 76] width 18 height 18
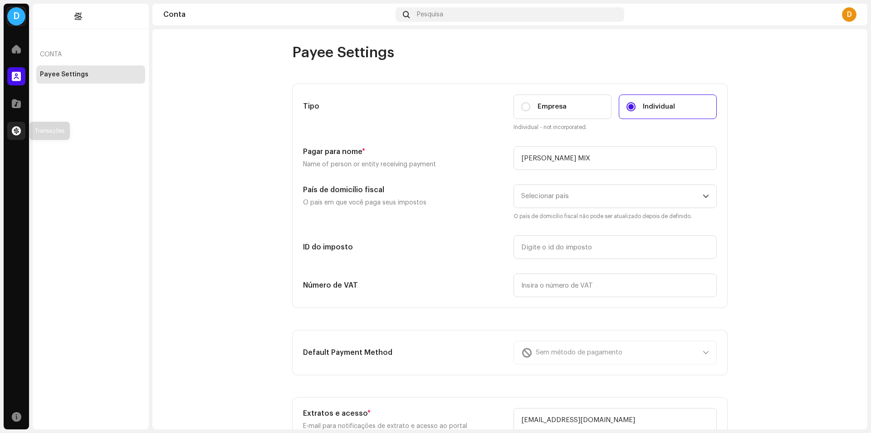
click at [20, 139] on div at bounding box center [16, 131] width 18 height 18
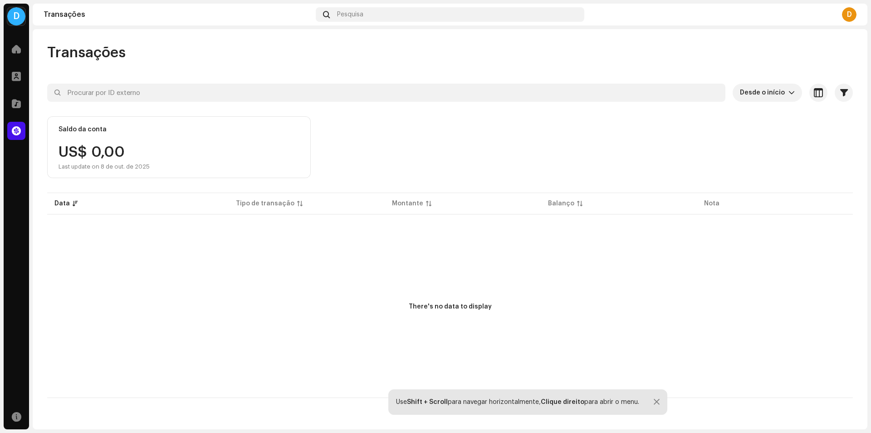
click at [242, 207] on p-table "Data Tipo de transação Montante Balanço Nota" at bounding box center [450, 203] width 806 height 25
click at [87, 131] on div "Saldo da conta" at bounding box center [83, 129] width 48 height 7
click at [83, 119] on div "Saldo da conta US$ 0,00 Last update on 8 de out. de 2025" at bounding box center [179, 147] width 264 height 62
click at [15, 51] on span at bounding box center [16, 48] width 9 height 7
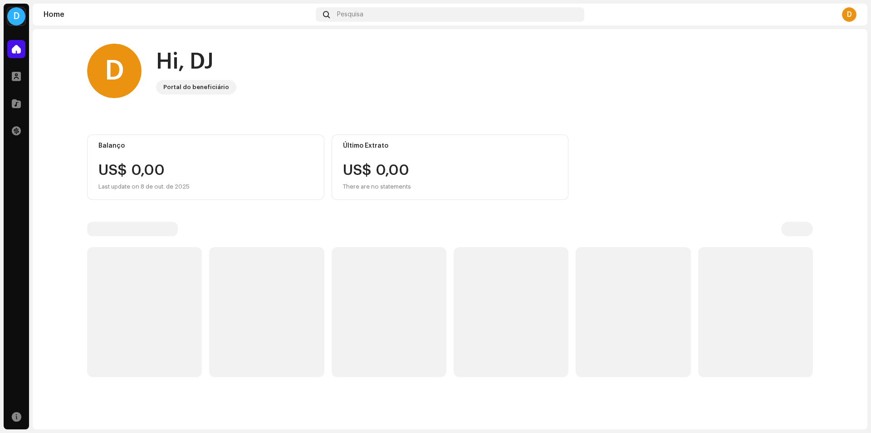
click at [15, 51] on span at bounding box center [16, 48] width 9 height 7
click at [196, 88] on div "Portal do beneficiário" at bounding box center [196, 87] width 66 height 11
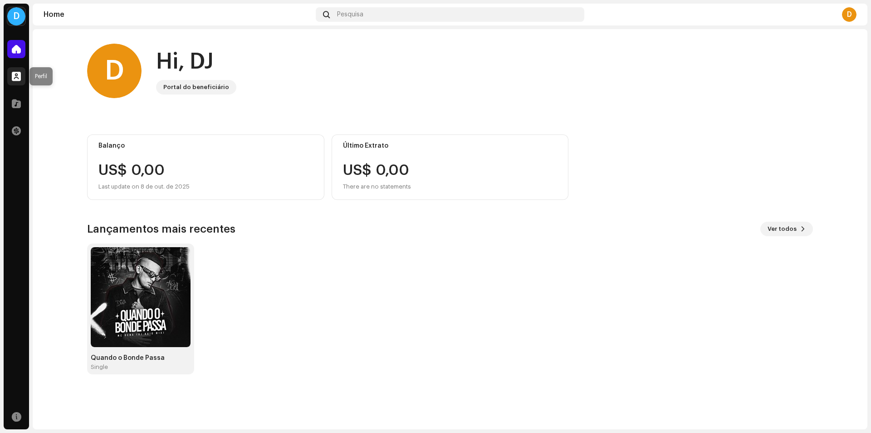
click at [20, 73] on span at bounding box center [16, 76] width 9 height 7
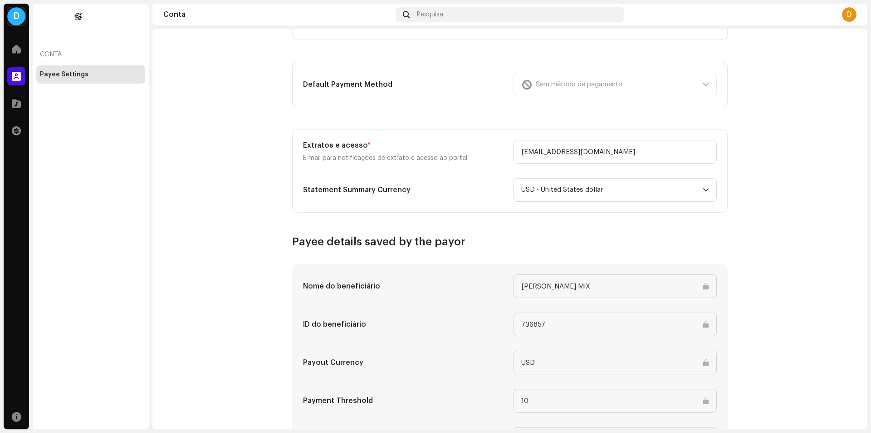
scroll to position [322, 0]
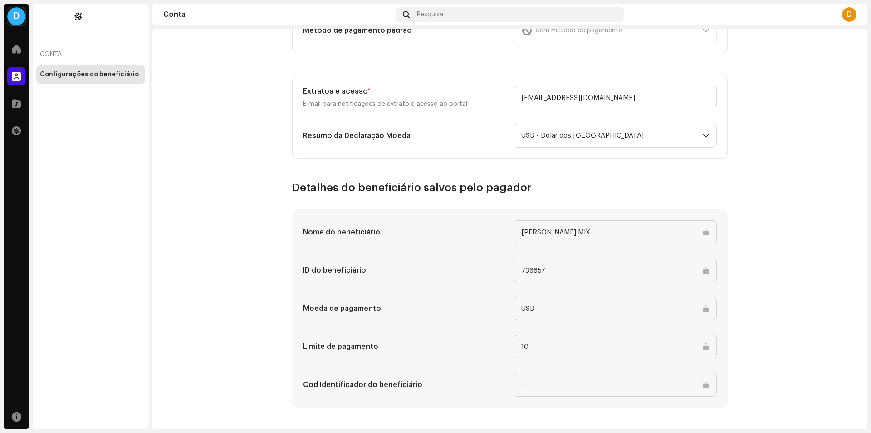
click at [542, 345] on input "10" at bounding box center [615, 346] width 203 height 24
click at [524, 349] on input "10" at bounding box center [615, 346] width 203 height 24
click at [705, 349] on input "10" at bounding box center [615, 346] width 203 height 24
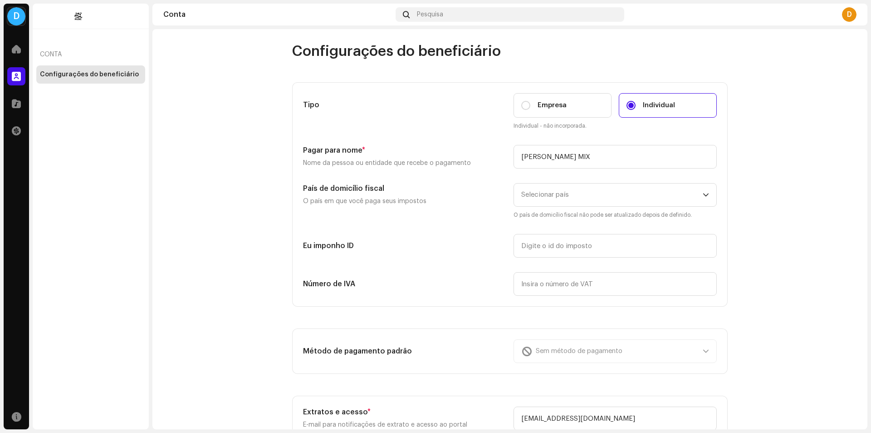
scroll to position [0, 0]
click at [46, 58] on div "Conta" at bounding box center [90, 55] width 109 height 22
click at [74, 16] on div at bounding box center [91, 16] width 116 height 25
click at [10, 48] on div at bounding box center [16, 49] width 18 height 18
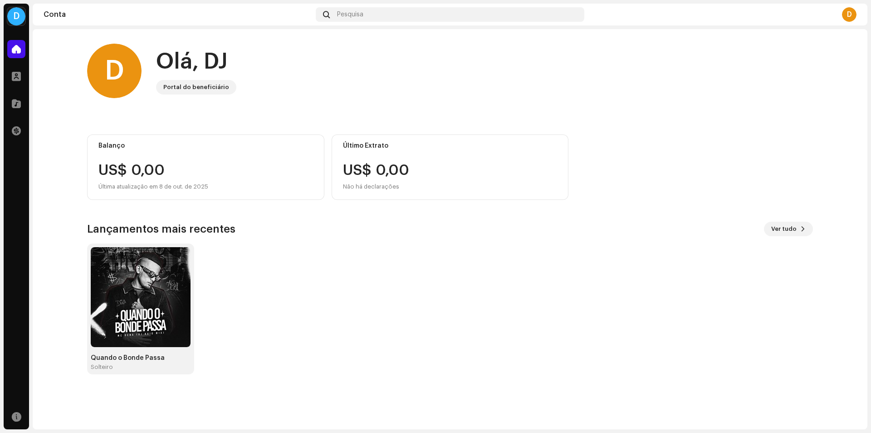
click at [775, 229] on font "Ver tudo" at bounding box center [784, 229] width 25 height 6
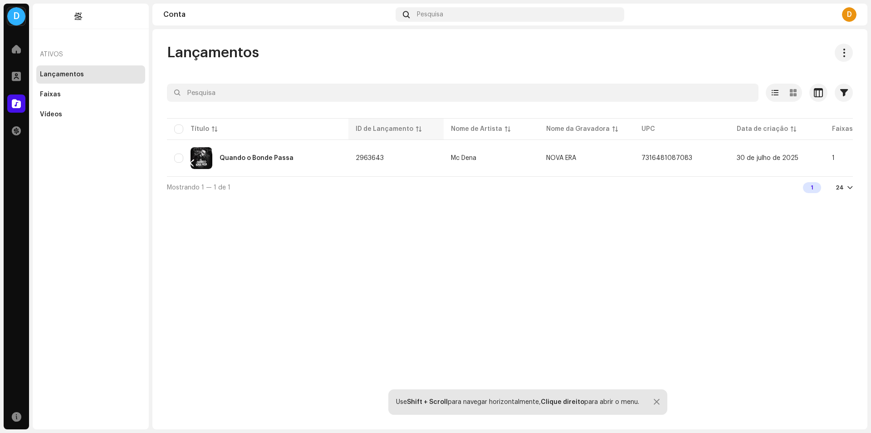
click at [382, 131] on div "ID de Lançamento" at bounding box center [385, 128] width 58 height 9
click at [487, 132] on div "Nome de Artista" at bounding box center [476, 128] width 51 height 9
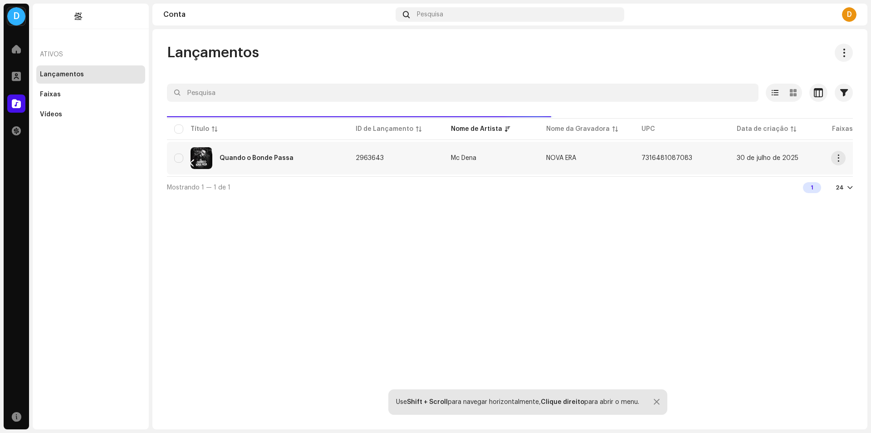
click at [185, 157] on div "Quando o Bonde Passa" at bounding box center [257, 158] width 167 height 22
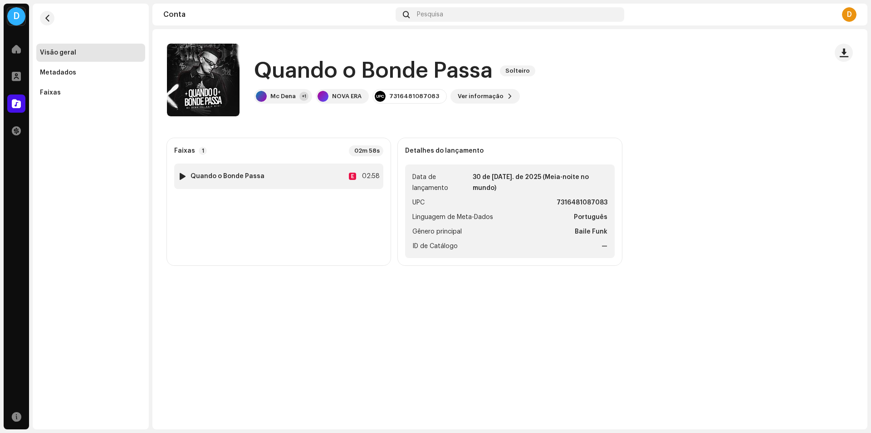
click at [203, 184] on div "1 Quando o Bonde Passa E 02:58" at bounding box center [278, 175] width 209 height 25
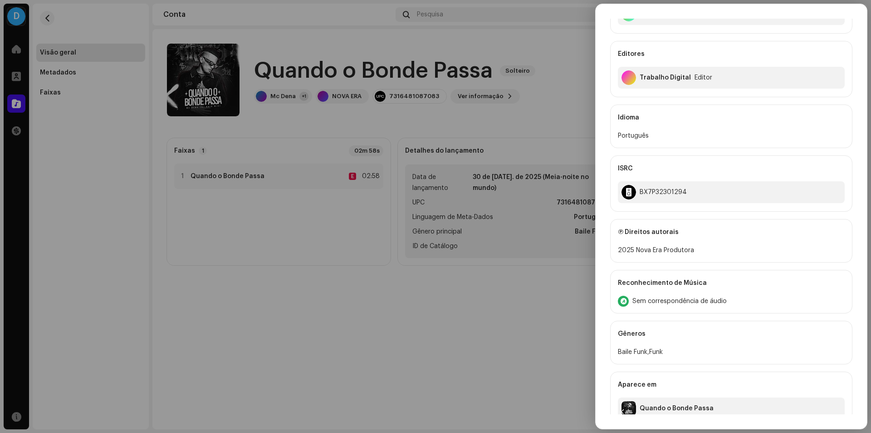
scroll to position [316, 0]
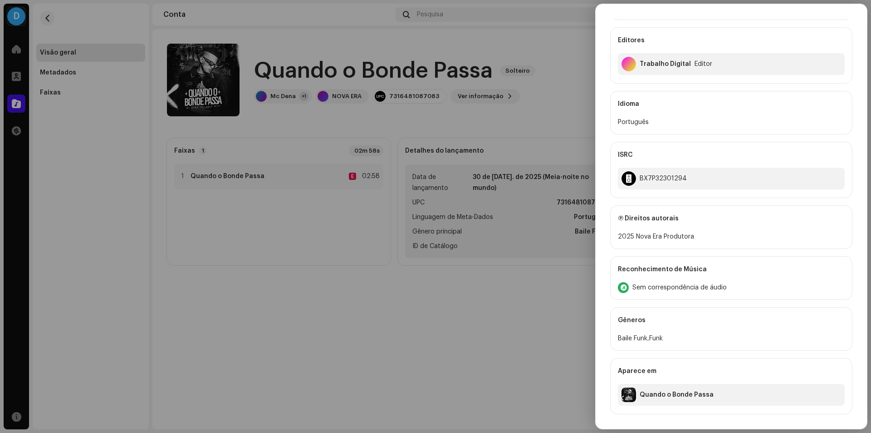
click at [655, 342] on div "Baile Funk,Funk" at bounding box center [731, 338] width 227 height 11
click at [655, 390] on div "Quando o Bonde Passa" at bounding box center [731, 394] width 227 height 22
click at [655, 251] on div "E Artista primário principal Mc Dena Artista principal principal Principais art…" at bounding box center [731, 72] width 242 height 683
click at [655, 300] on div "E Artista primário principal Mc Dena Artista principal principal Principais art…" at bounding box center [731, 72] width 242 height 683
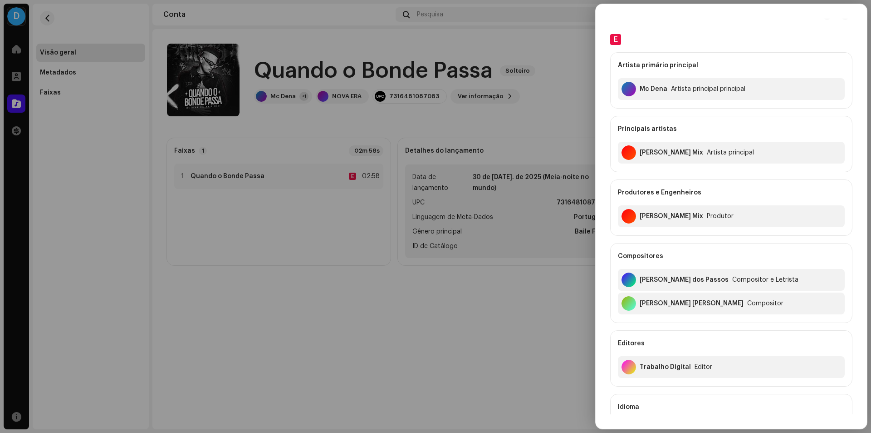
scroll to position [0, 0]
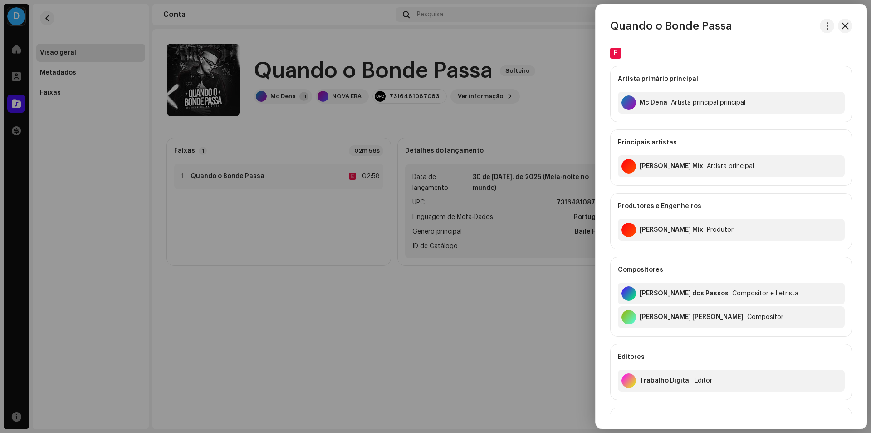
click at [530, 110] on div at bounding box center [435, 216] width 871 height 433
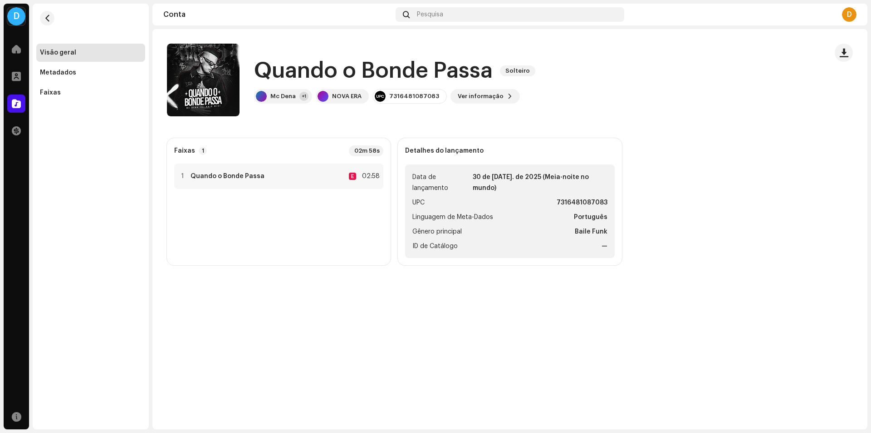
click at [606, 243] on font "—" at bounding box center [605, 246] width 6 height 6
click at [418, 94] on font "7316481087083" at bounding box center [414, 96] width 50 height 6
click at [339, 97] on font "NOVA ERA" at bounding box center [346, 96] width 29 height 6
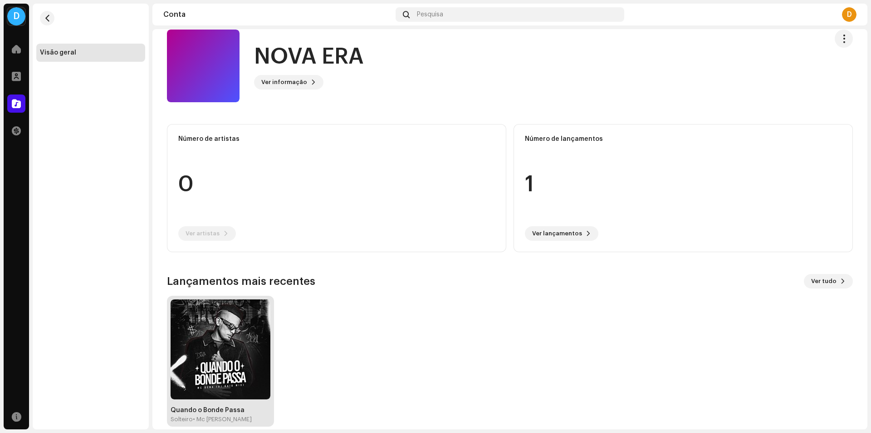
scroll to position [26, 0]
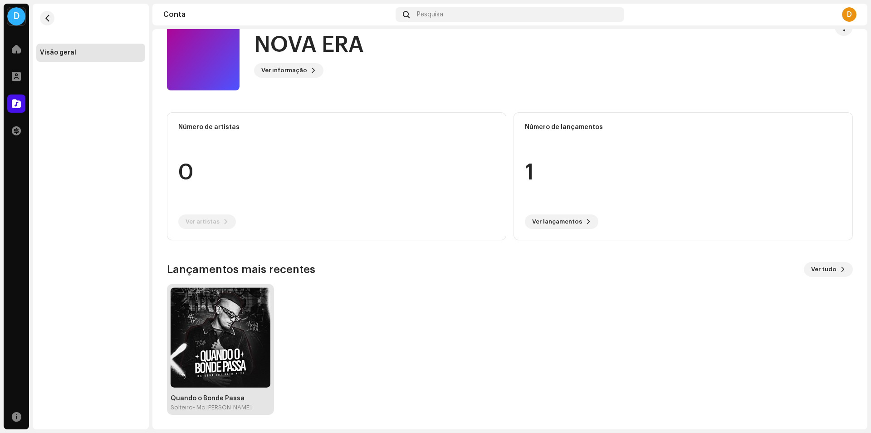
click at [252, 344] on img at bounding box center [221, 337] width 100 height 100
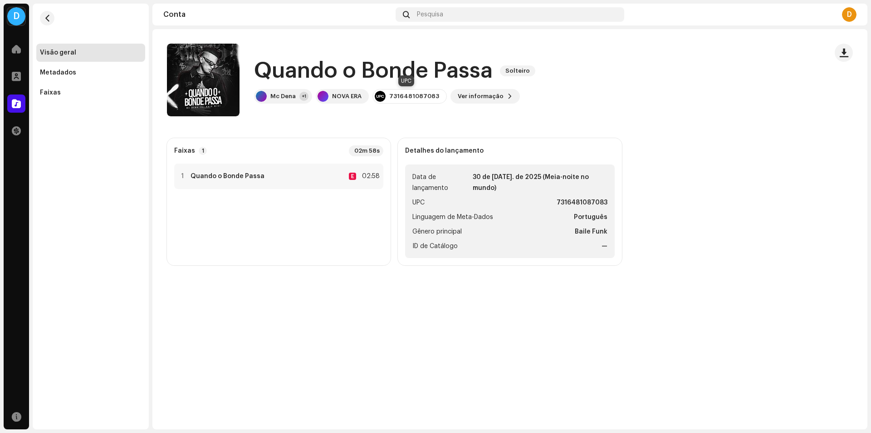
click at [396, 100] on div "7316481087083" at bounding box center [410, 96] width 74 height 15
click at [359, 100] on div "NOVA ERA" at bounding box center [342, 96] width 53 height 15
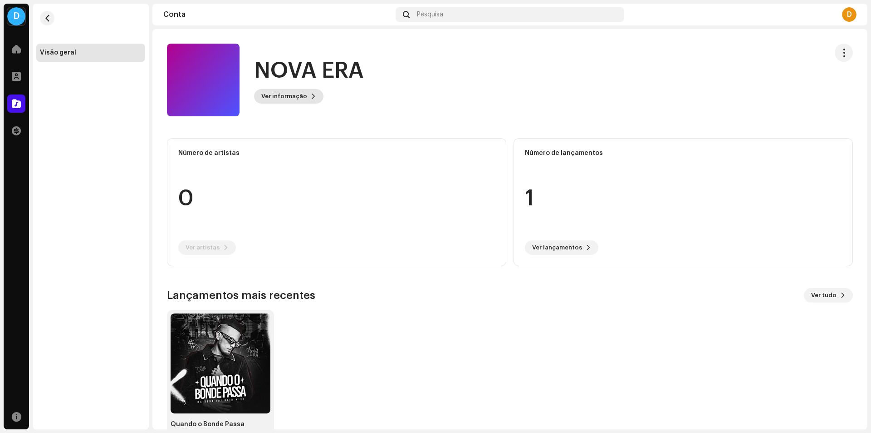
click at [298, 97] on font "Ver informação" at bounding box center [284, 96] width 46 height 6
drag, startPoint x: 398, startPoint y: 114, endPoint x: 406, endPoint y: 116, distance: 7.9
click at [398, 114] on div "NOVA ERA 1013799 Descrição —" at bounding box center [435, 216] width 871 height 433
click at [44, 24] on button "button" at bounding box center [47, 18] width 15 height 15
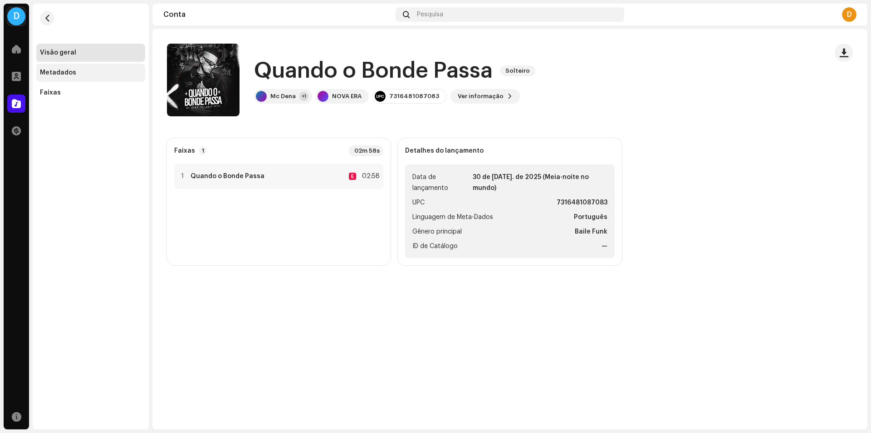
click at [68, 71] on font "Metadados" at bounding box center [58, 72] width 36 height 6
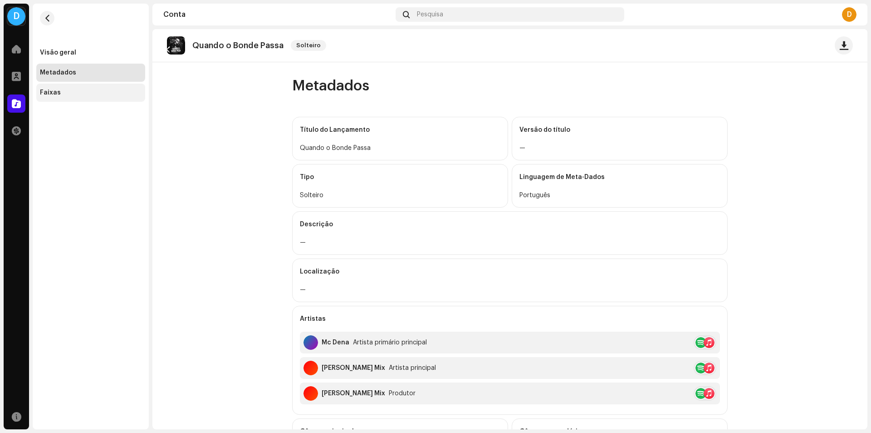
click at [79, 88] on div "Faixas" at bounding box center [90, 93] width 109 height 18
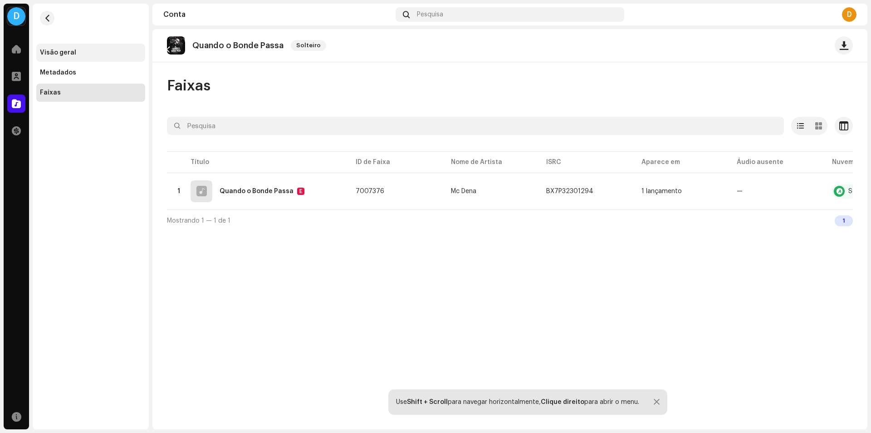
click at [79, 54] on div "Visão geral" at bounding box center [91, 52] width 102 height 7
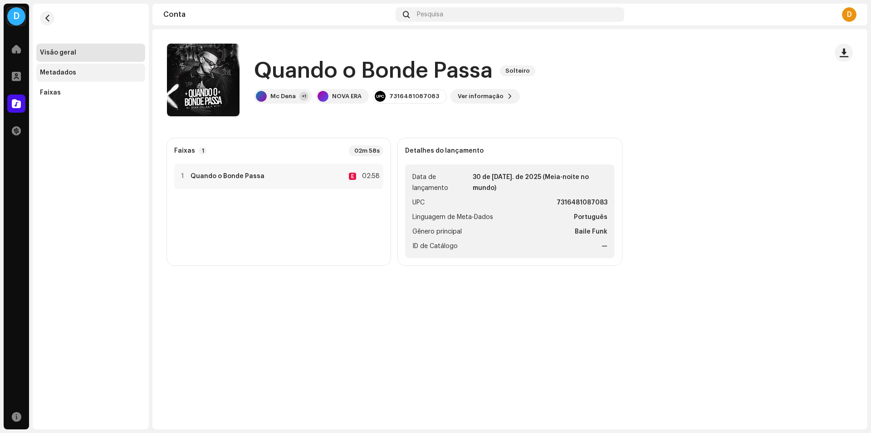
click at [49, 74] on font "Metadados" at bounding box center [58, 72] width 36 height 6
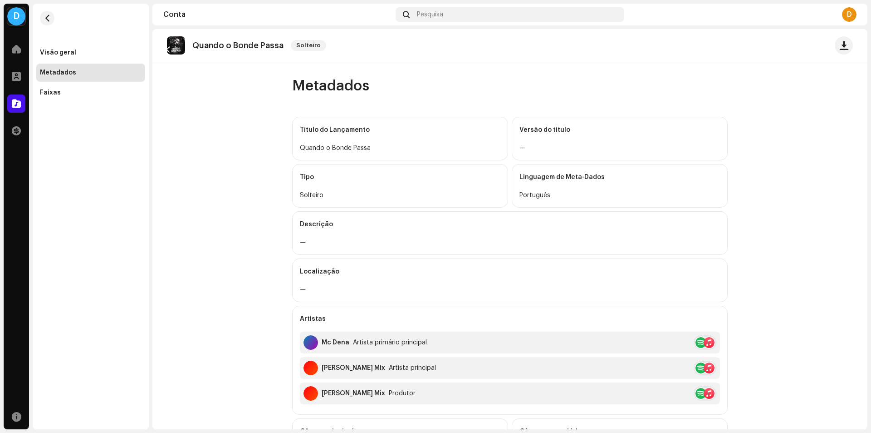
click at [227, 49] on p "Quando o Bonde Passa" at bounding box center [237, 46] width 91 height 10
click at [38, 104] on div "Visão geral Metadados Faixas" at bounding box center [91, 216] width 116 height 425
click at [53, 88] on div "Faixas" at bounding box center [90, 93] width 109 height 18
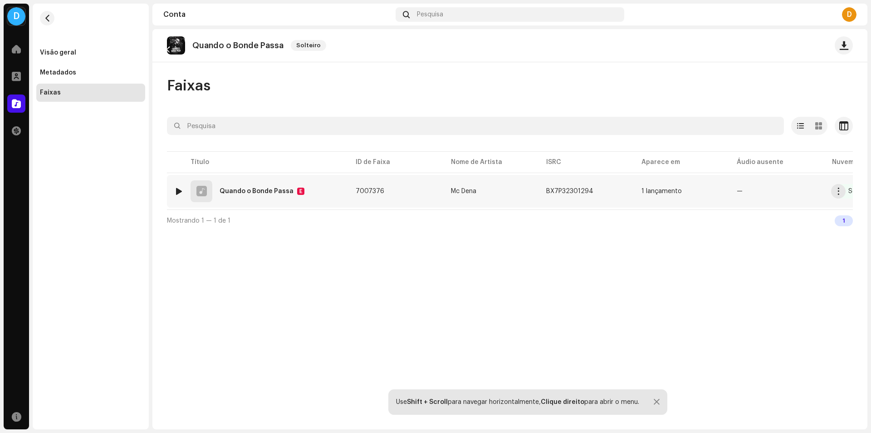
click at [202, 191] on div at bounding box center [202, 191] width 10 height 0
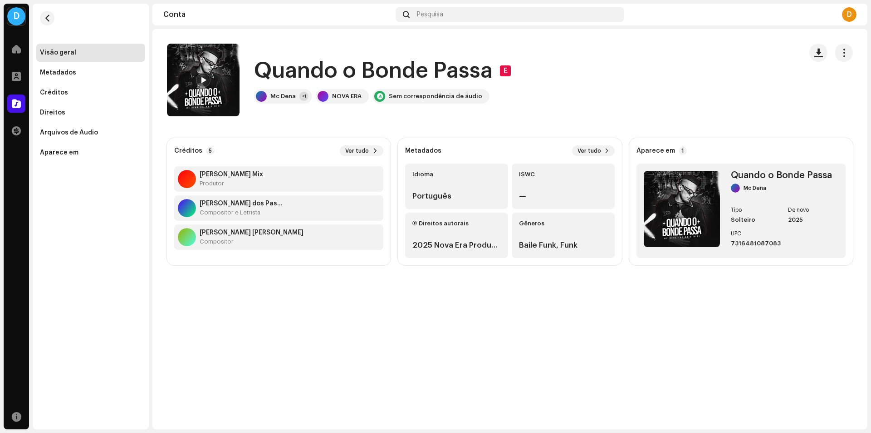
scroll to position [58, 0]
click at [601, 149] on font "Ver tudo" at bounding box center [590, 150] width 24 height 5
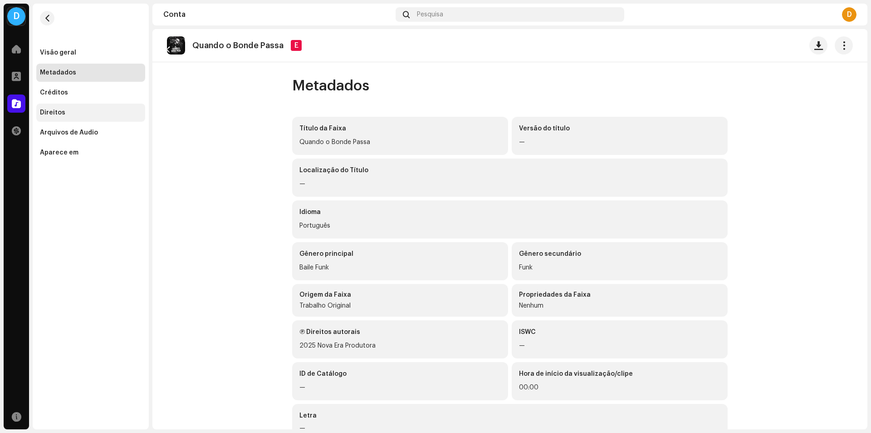
click at [74, 117] on div "Direitos" at bounding box center [90, 112] width 109 height 18
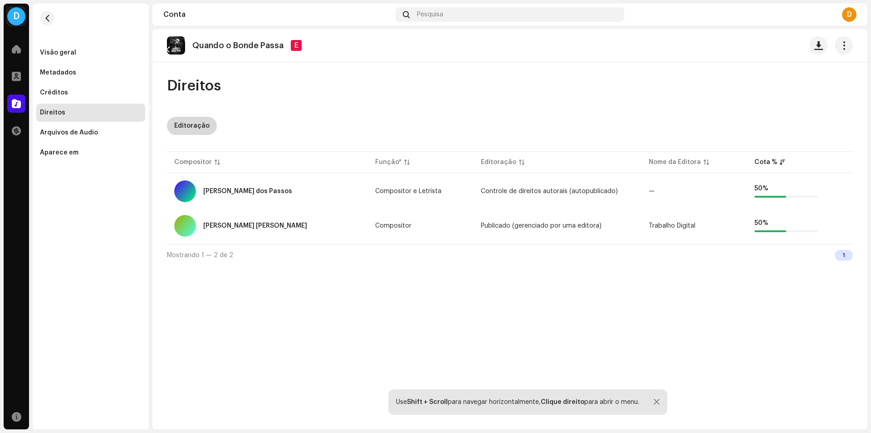
click at [201, 126] on div "Editoração" at bounding box center [191, 126] width 35 height 18
click at [192, 129] on div "Editoração" at bounding box center [191, 126] width 35 height 18
click at [74, 96] on div "Créditos" at bounding box center [90, 93] width 109 height 18
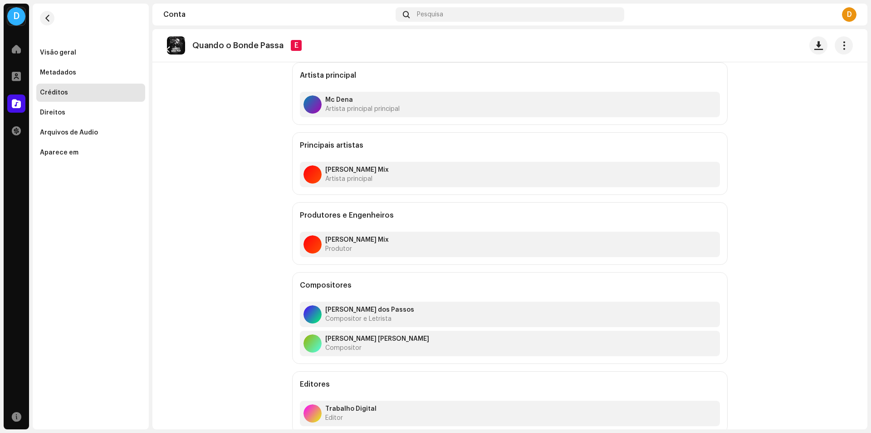
scroll to position [59, 0]
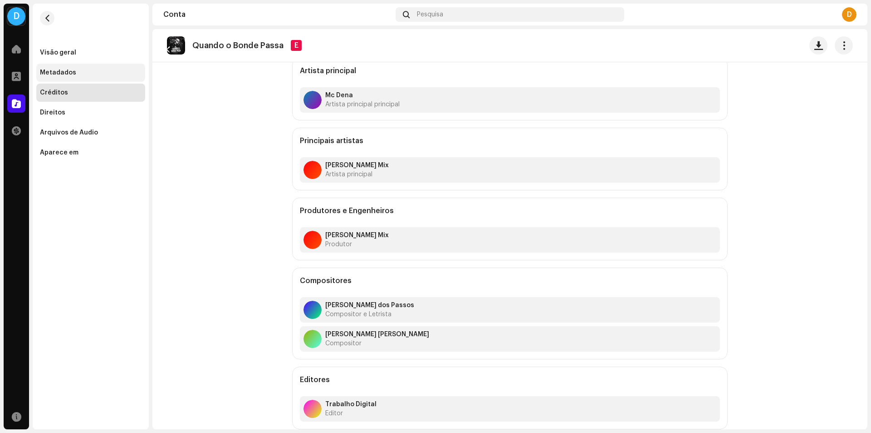
click at [59, 74] on font "Metadados" at bounding box center [58, 72] width 36 height 6
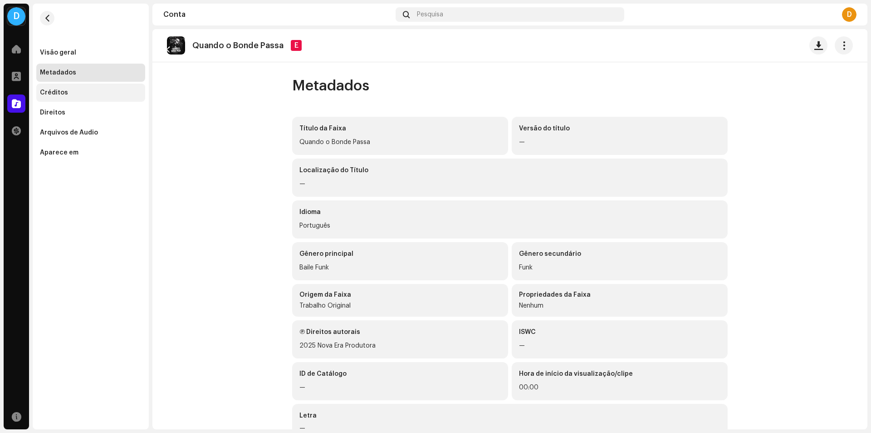
click at [54, 95] on div "Créditos" at bounding box center [54, 92] width 28 height 7
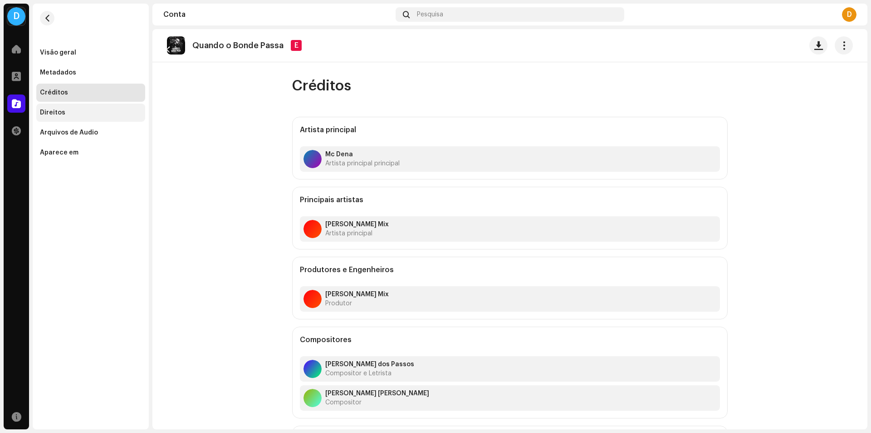
click at [58, 114] on div "Direitos" at bounding box center [52, 112] width 25 height 7
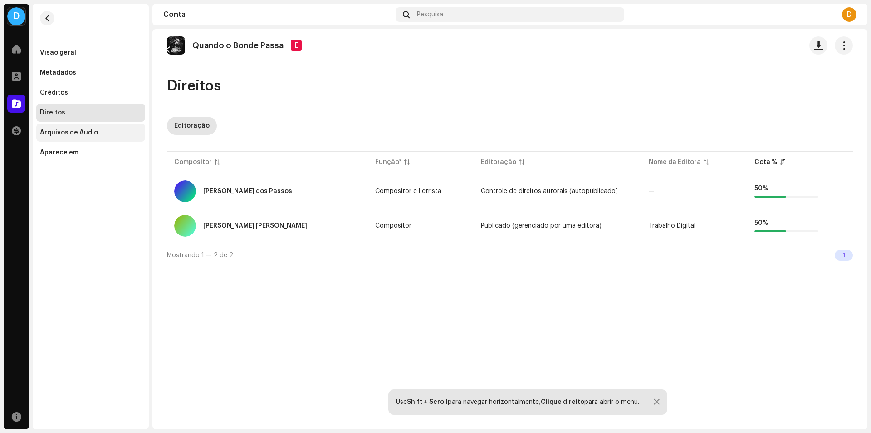
click at [93, 133] on font "Arquivos de Áudio" at bounding box center [69, 132] width 58 height 6
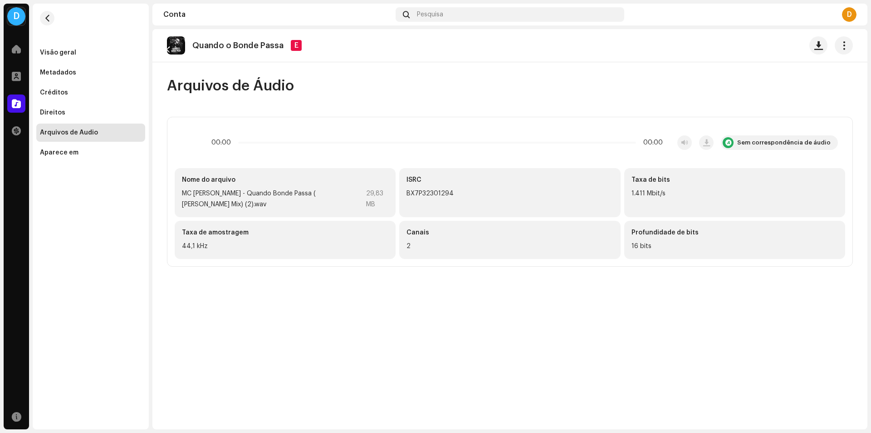
click at [345, 178] on div "Nome do arquivo" at bounding box center [285, 179] width 206 height 9
click at [59, 106] on div "Direitos" at bounding box center [90, 112] width 109 height 18
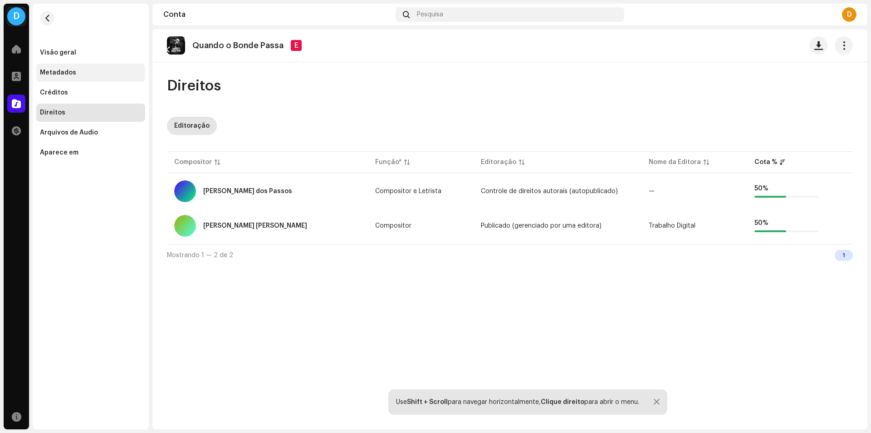
click at [60, 81] on div "Metadados" at bounding box center [90, 73] width 109 height 18
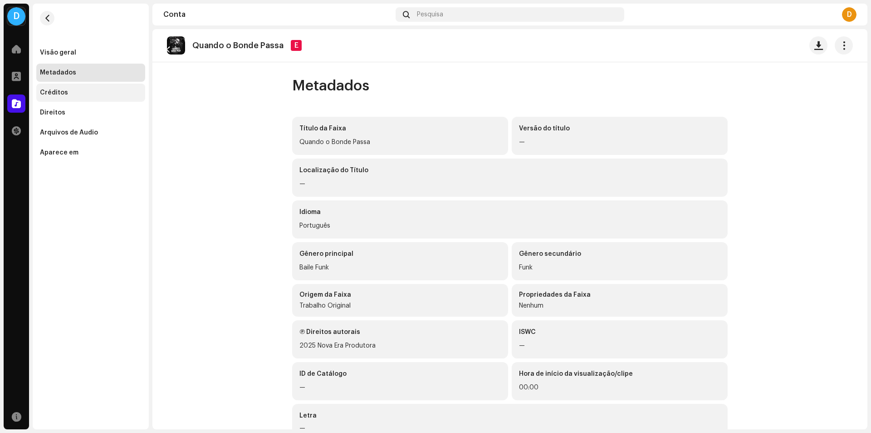
click at [59, 91] on div "Créditos" at bounding box center [54, 92] width 28 height 7
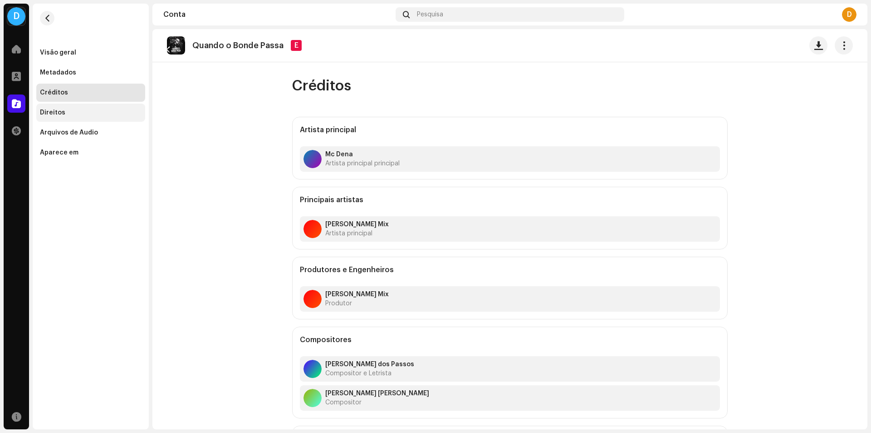
click at [60, 110] on div "Direitos" at bounding box center [52, 112] width 25 height 7
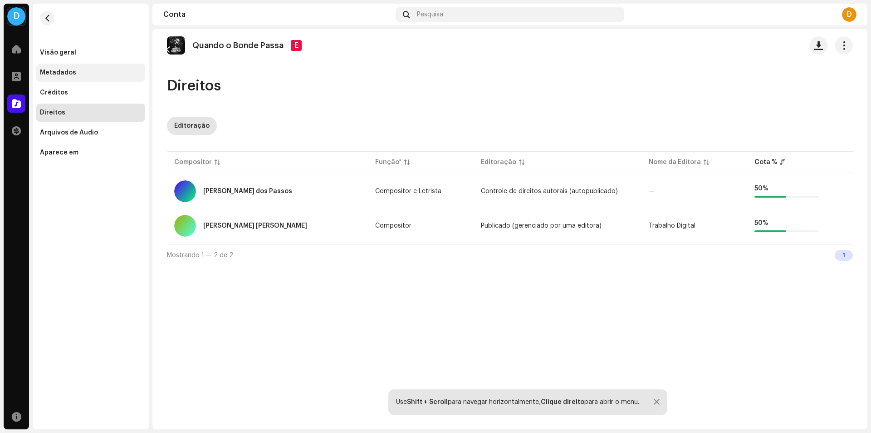
click at [98, 76] on div "Metadados" at bounding box center [90, 73] width 109 height 18
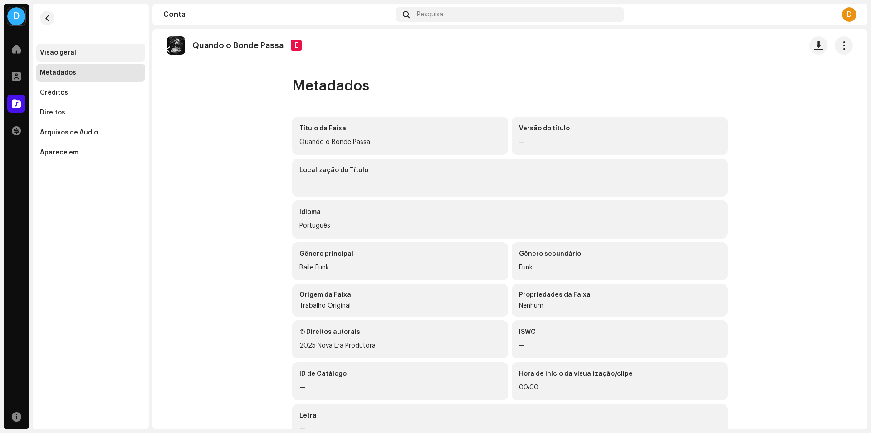
click at [76, 50] on div "Visão geral" at bounding box center [91, 52] width 102 height 7
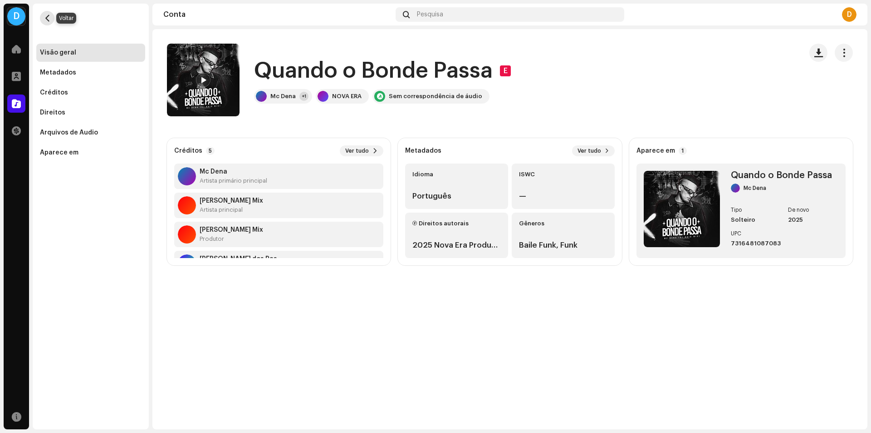
click at [51, 18] on button "button" at bounding box center [47, 18] width 15 height 15
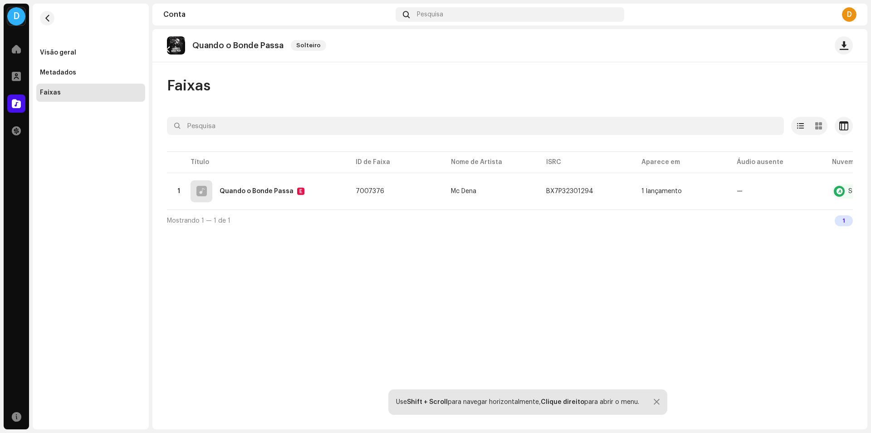
click at [206, 78] on span "Faixas" at bounding box center [189, 86] width 44 height 18
click at [49, 21] on span "button" at bounding box center [47, 18] width 7 height 7
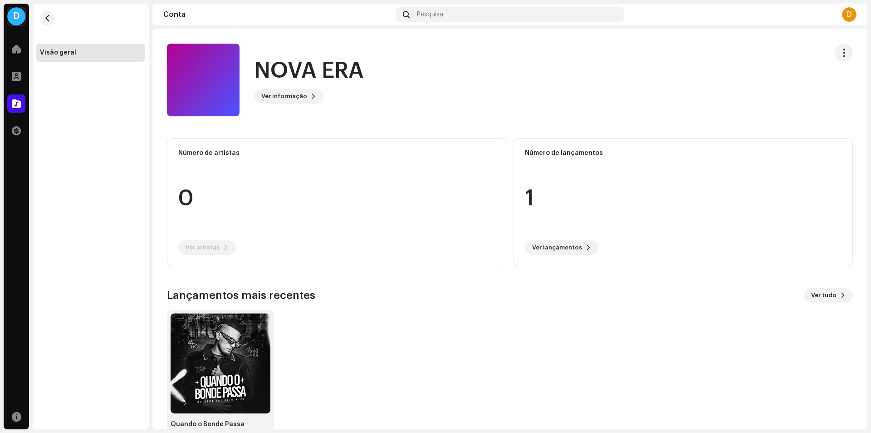
click at [65, 55] on font "Visão geral" at bounding box center [58, 52] width 36 height 6
click at [15, 49] on span at bounding box center [16, 48] width 9 height 7
